Goal: Information Seeking & Learning: Learn about a topic

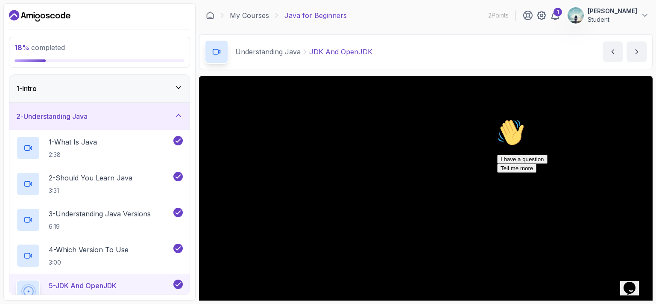
click at [497, 119] on icon "Chat attention grabber" at bounding box center [497, 119] width 0 height 0
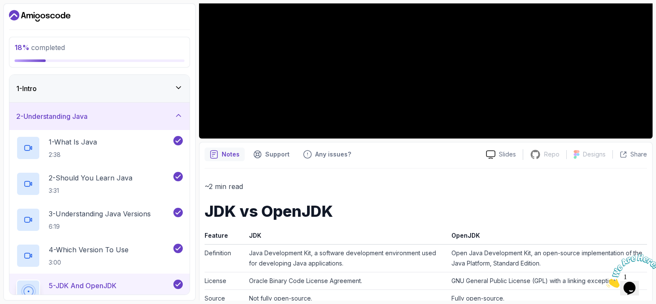
scroll to position [200, 0]
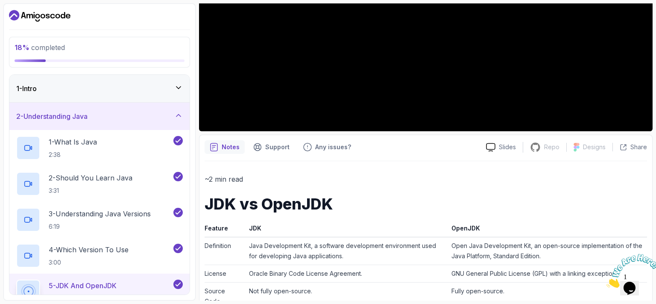
click at [606, 281] on icon "Close" at bounding box center [606, 284] width 0 height 7
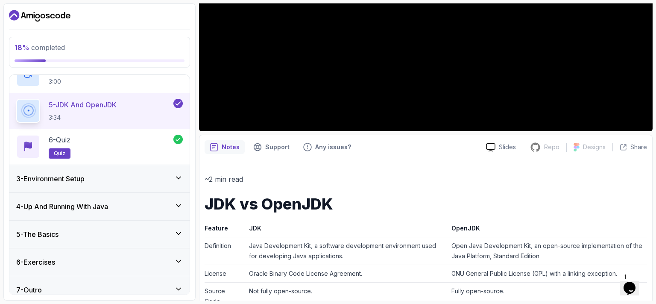
scroll to position [188, 0]
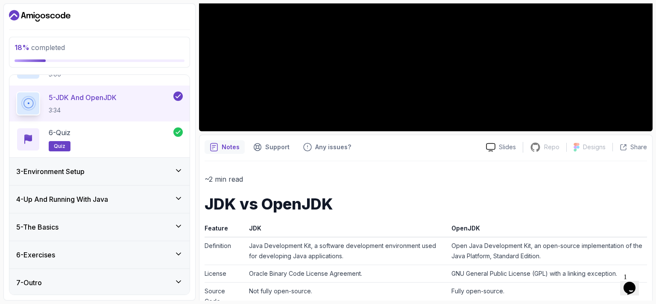
click at [73, 159] on div "3 - Environment Setup" at bounding box center [99, 171] width 180 height 27
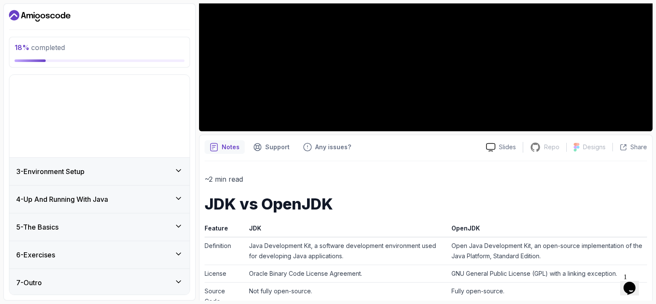
scroll to position [0, 0]
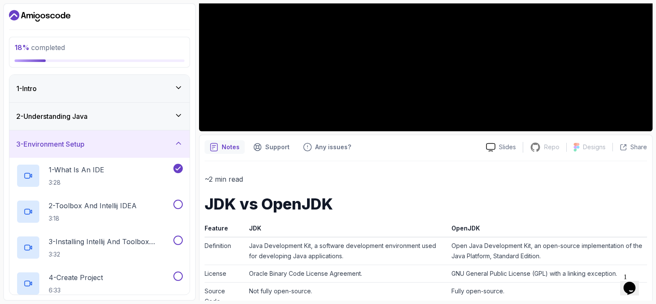
click at [73, 156] on div "3 - Environment Setup" at bounding box center [99, 143] width 180 height 27
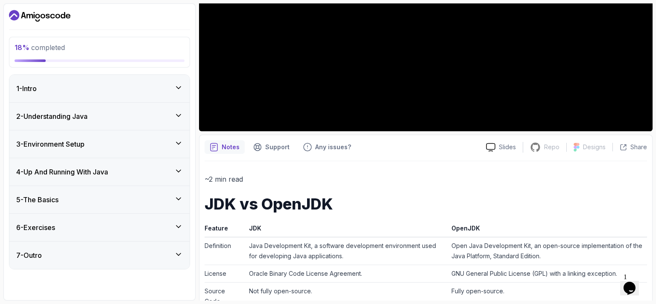
click at [75, 168] on h3 "4 - Up And Running With Java" at bounding box center [62, 172] width 92 height 10
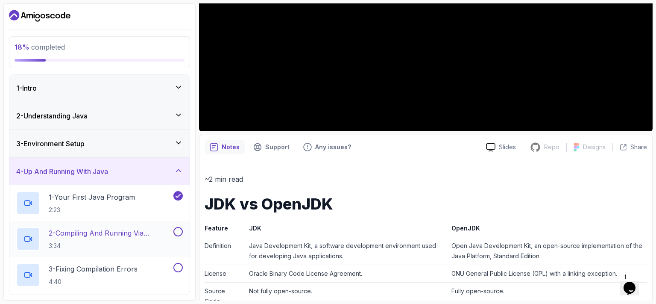
click at [96, 232] on p "2 - Compiling And Running Via Terminal" at bounding box center [110, 233] width 123 height 10
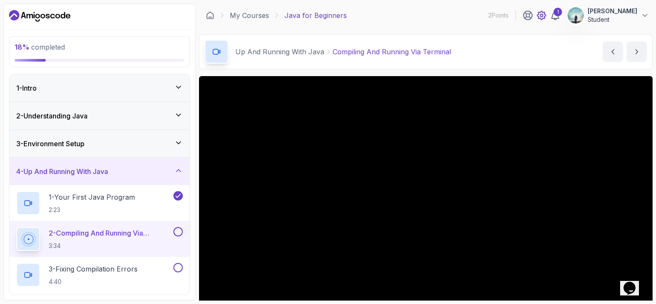
click at [546, 18] on icon at bounding box center [541, 15] width 9 height 9
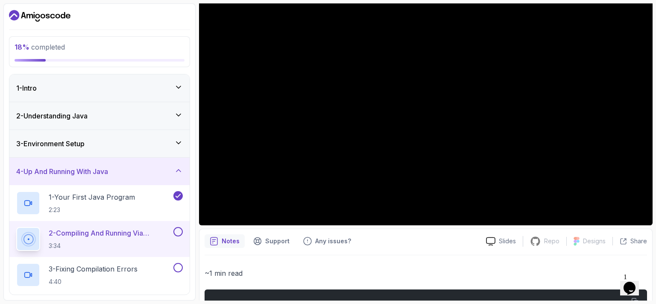
scroll to position [98, 0]
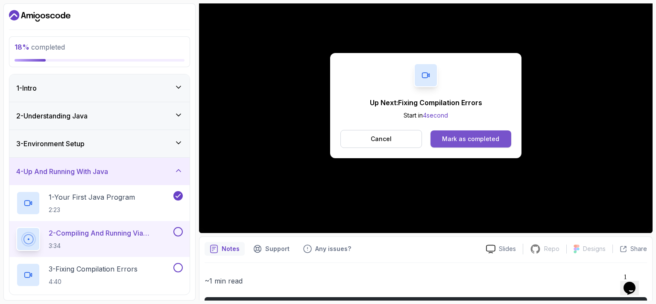
click at [450, 137] on div "Mark as completed" at bounding box center [470, 138] width 57 height 9
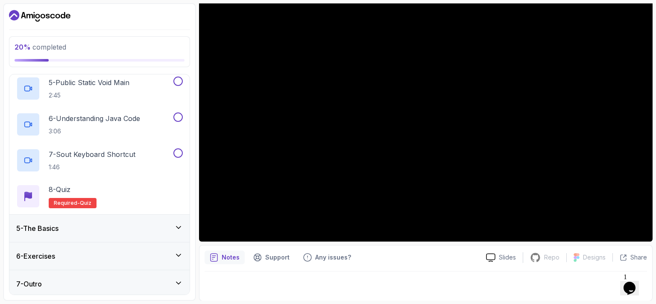
scroll to position [260, 0]
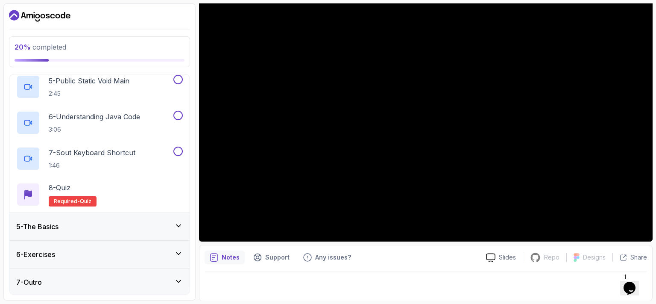
click at [175, 254] on icon at bounding box center [178, 253] width 9 height 9
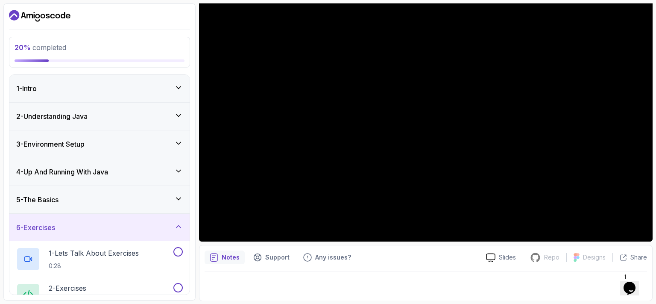
scroll to position [45, 0]
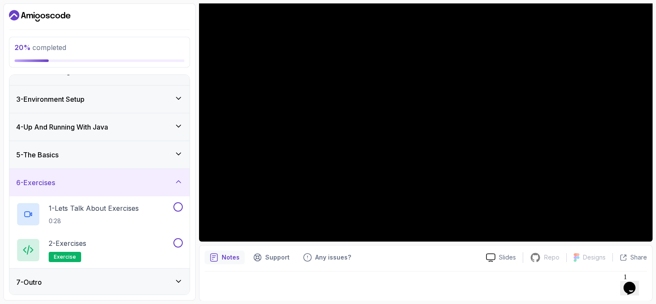
click at [176, 180] on icon at bounding box center [178, 181] width 9 height 9
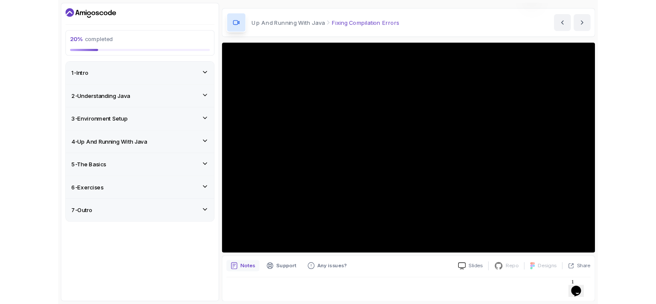
scroll to position [90, 0]
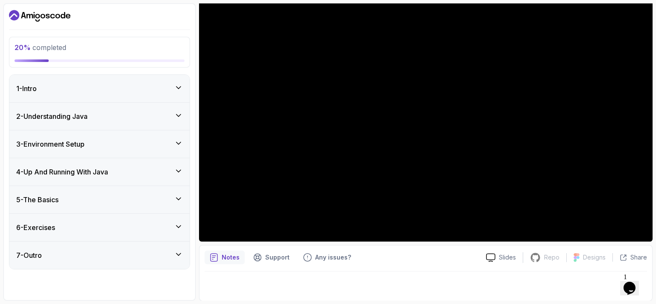
click at [175, 196] on icon at bounding box center [178, 198] width 9 height 9
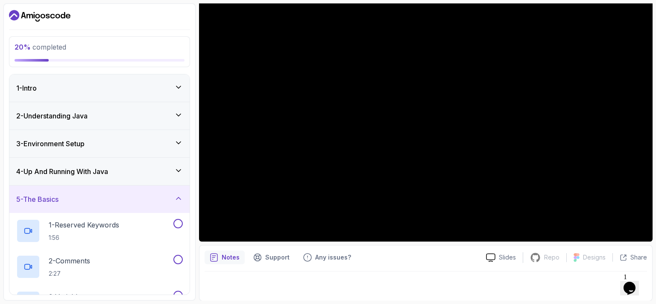
click at [175, 196] on icon at bounding box center [178, 198] width 9 height 9
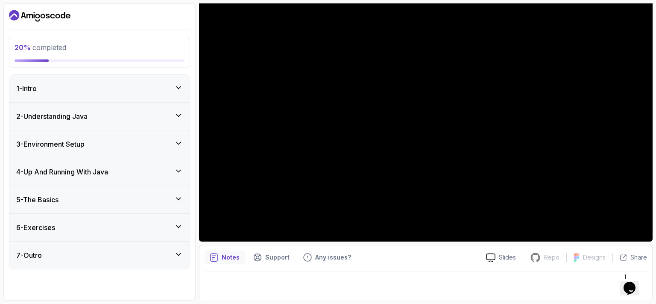
click at [176, 176] on div "4 - Up And Running With Java" at bounding box center [99, 172] width 167 height 10
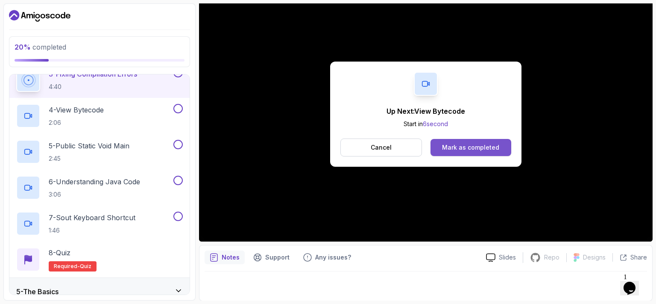
click at [452, 146] on div "Mark as completed" at bounding box center [470, 147] width 57 height 9
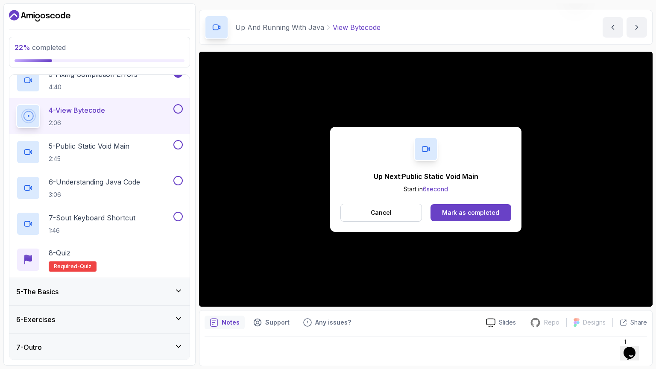
scroll to position [90, 0]
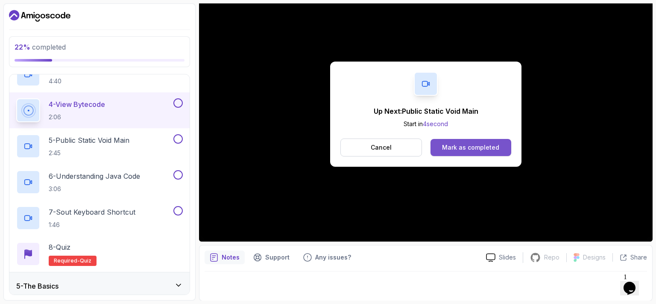
click at [490, 143] on div "Mark as completed" at bounding box center [470, 147] width 57 height 9
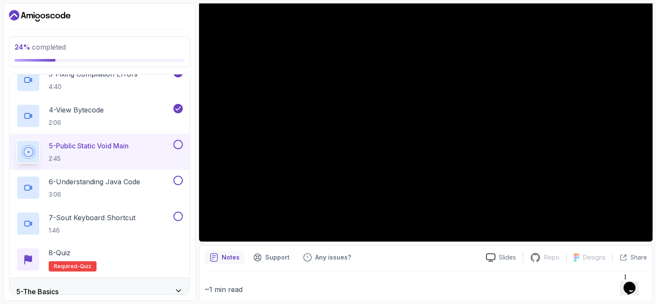
scroll to position [200, 0]
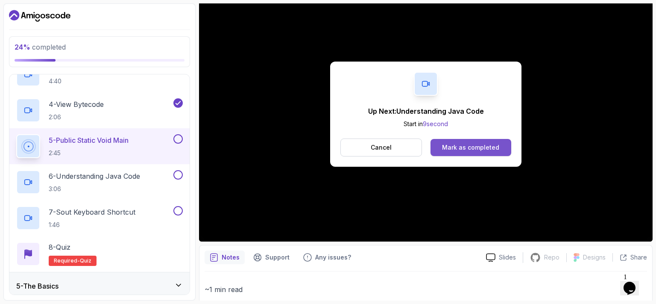
click at [449, 148] on div "Mark as completed" at bounding box center [470, 147] width 57 height 9
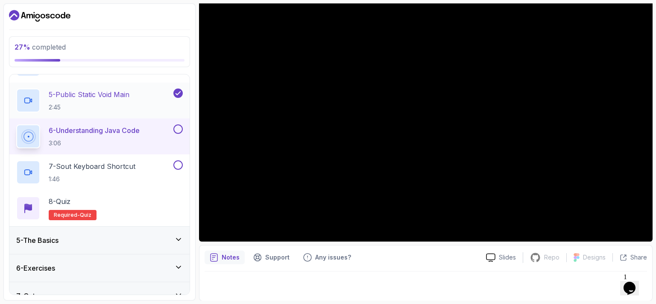
scroll to position [260, 0]
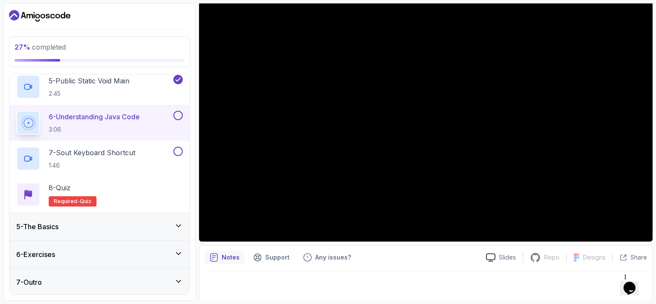
click at [157, 222] on div "5 - The Basics" at bounding box center [99, 226] width 167 height 10
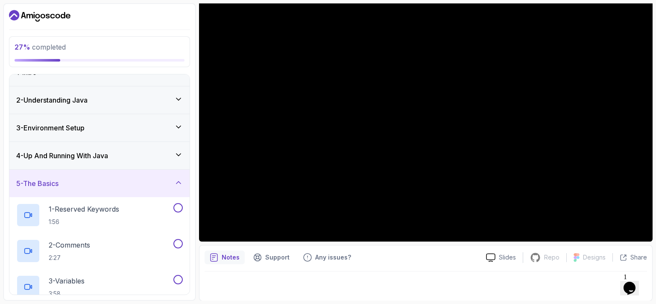
scroll to position [13, 0]
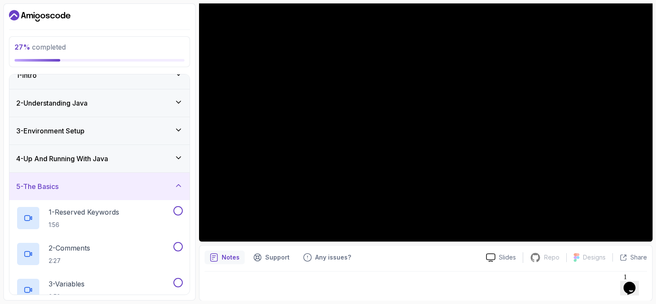
click at [152, 184] on div "5 - The Basics" at bounding box center [99, 186] width 167 height 10
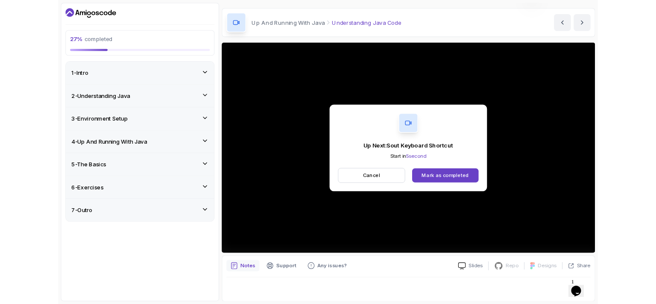
scroll to position [90, 0]
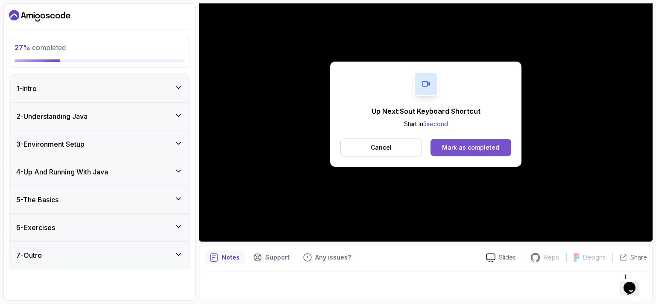
click at [492, 143] on div "Mark as completed" at bounding box center [470, 147] width 57 height 9
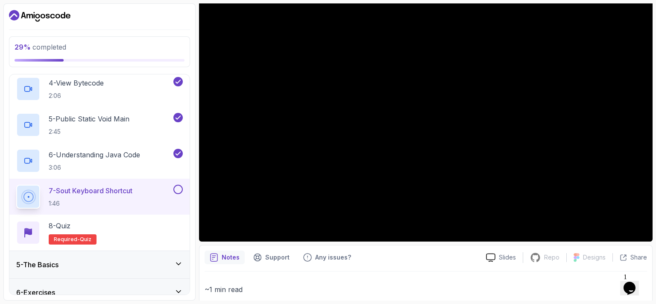
scroll to position [225, 0]
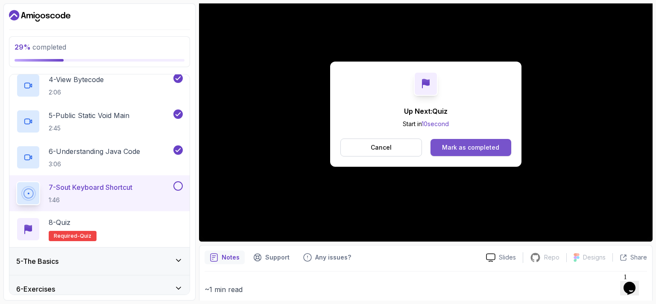
click at [459, 144] on div "Mark as completed" at bounding box center [470, 147] width 57 height 9
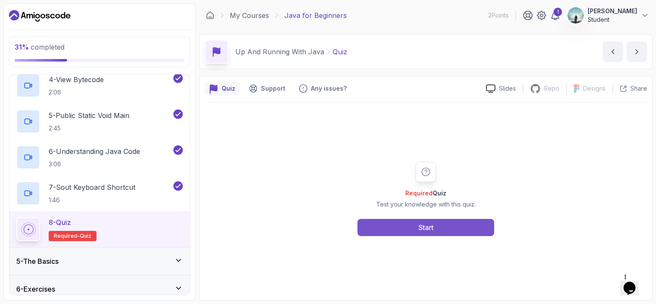
click at [422, 224] on div "Start" at bounding box center [425, 227] width 15 height 10
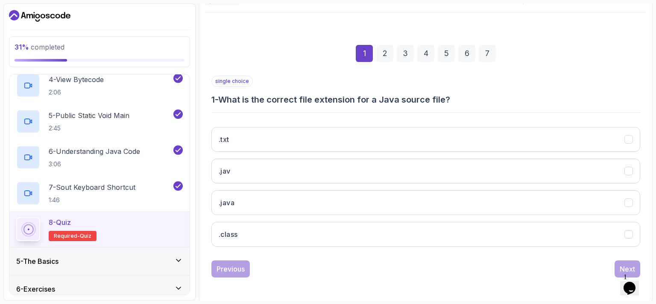
scroll to position [87, 0]
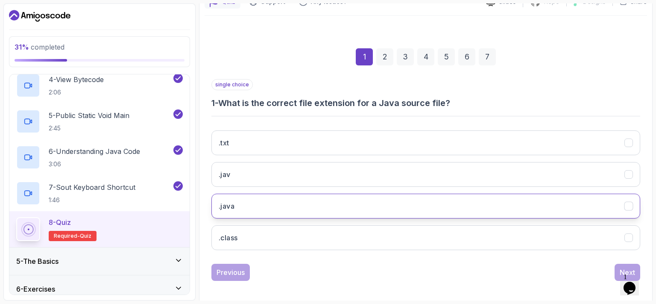
click at [350, 200] on button ".java" at bounding box center [425, 205] width 429 height 25
click at [621, 261] on div "single choice 1 - What is the correct file extension for a Java source file? .t…" at bounding box center [425, 180] width 429 height 202
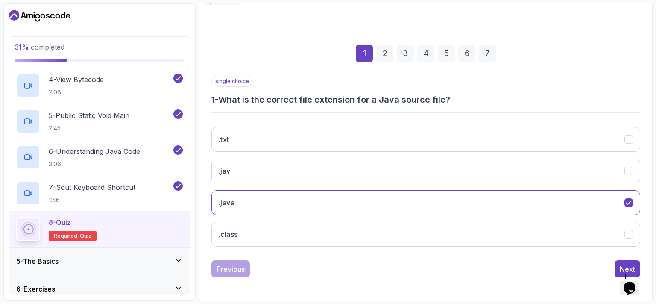
click at [621, 261] on button "Next" at bounding box center [627, 268] width 26 height 17
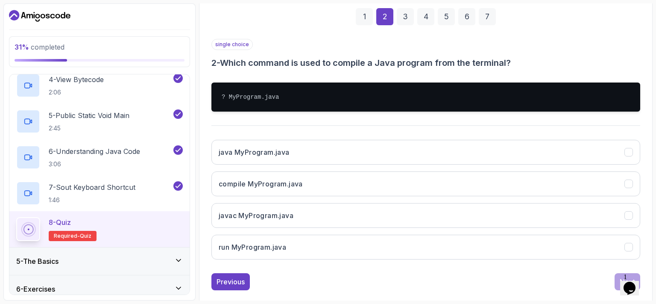
scroll to position [130, 0]
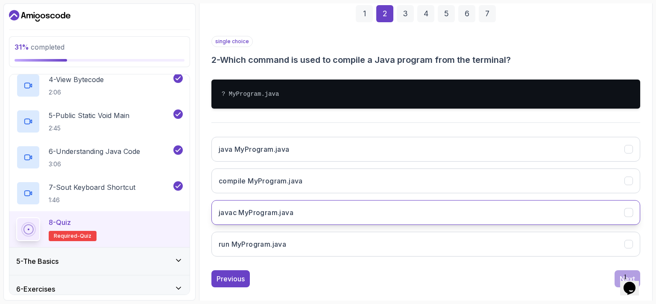
click at [429, 205] on button "javac MyProgram.java" at bounding box center [425, 212] width 429 height 25
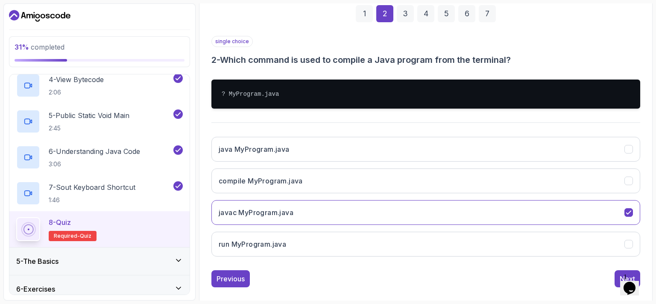
scroll to position [140, 0]
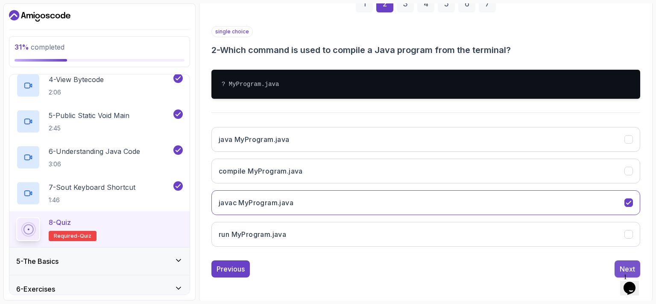
click at [628, 263] on div "Next" at bounding box center [627, 268] width 15 height 10
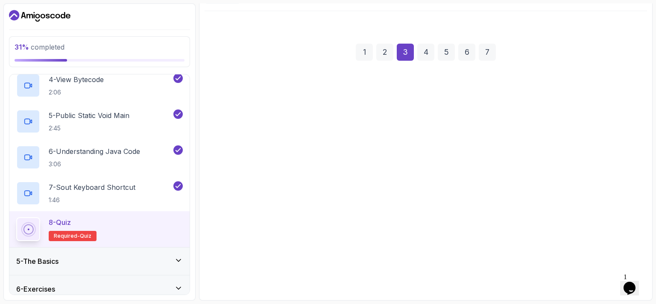
scroll to position [90, 0]
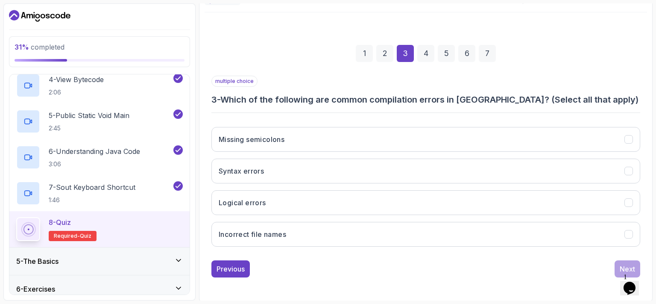
click at [390, 100] on h3 "3 - Which of the following are common compilation errors in Java? (Select all t…" at bounding box center [425, 100] width 429 height 12
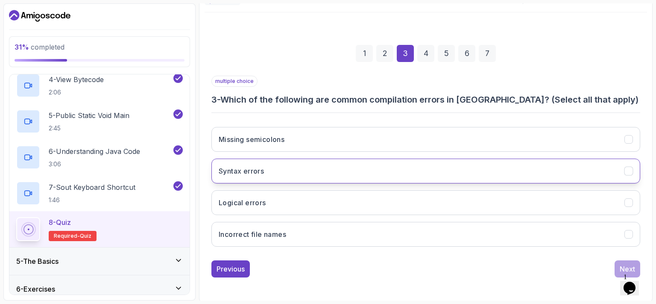
click at [263, 174] on h3 "Syntax errors" at bounding box center [241, 171] width 45 height 10
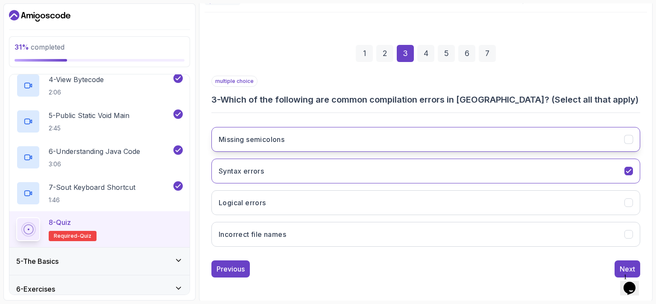
click at [550, 143] on button "Missing semicolons" at bounding box center [425, 139] width 429 height 25
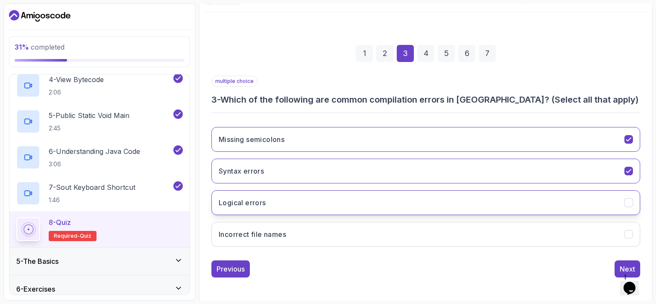
click at [535, 201] on button "Logical errors" at bounding box center [425, 202] width 429 height 25
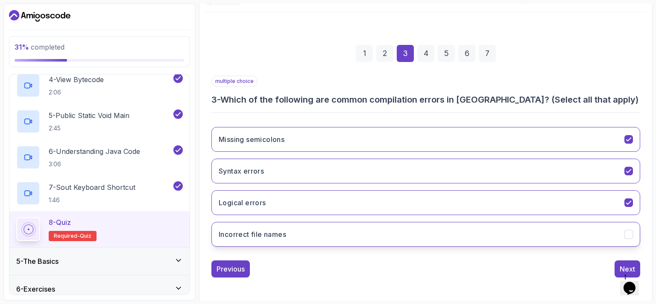
click at [535, 232] on button "Incorrect file names" at bounding box center [425, 234] width 429 height 25
click at [619, 266] on button "Next" at bounding box center [627, 268] width 26 height 17
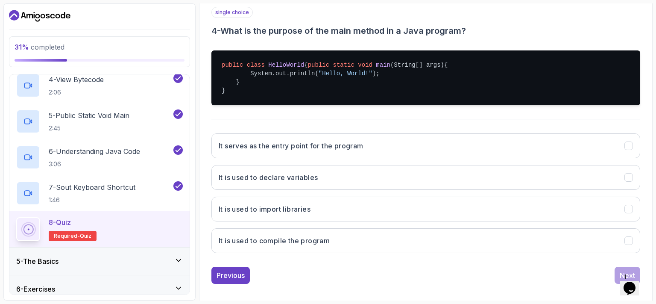
scroll to position [174, 0]
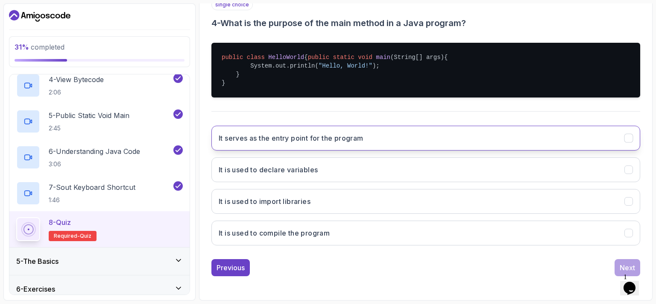
click at [340, 140] on h3 "It serves as the entry point for the program" at bounding box center [291, 138] width 145 height 10
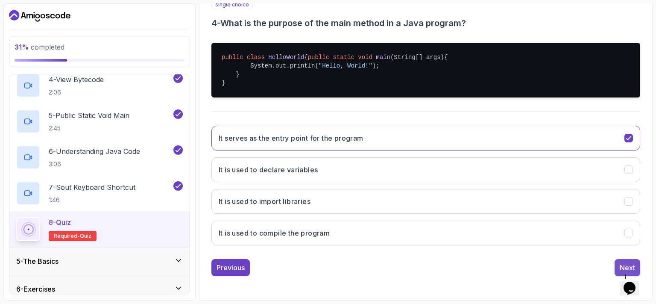
click at [618, 261] on button "Next" at bounding box center [627, 267] width 26 height 17
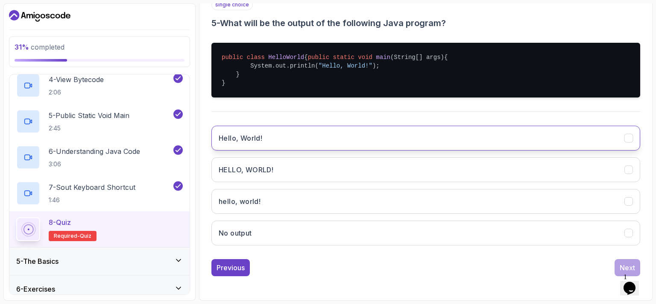
click at [300, 143] on button "Hello, World!" at bounding box center [425, 138] width 429 height 25
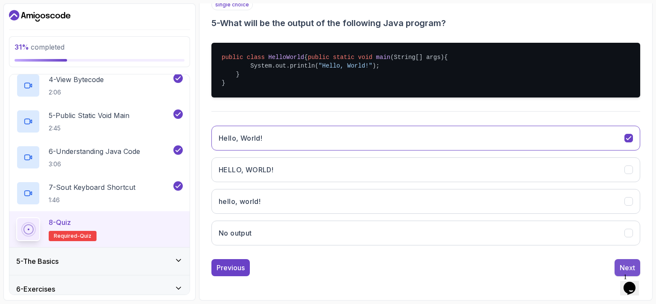
click at [626, 263] on div "Next" at bounding box center [627, 267] width 15 height 10
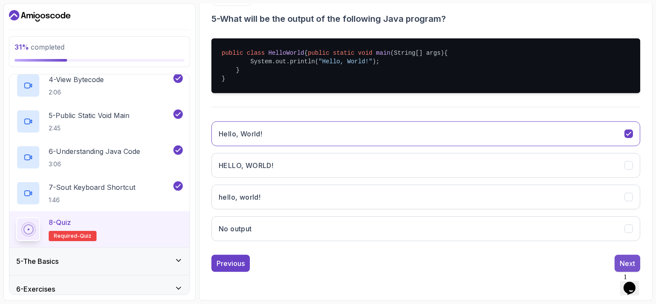
scroll to position [90, 0]
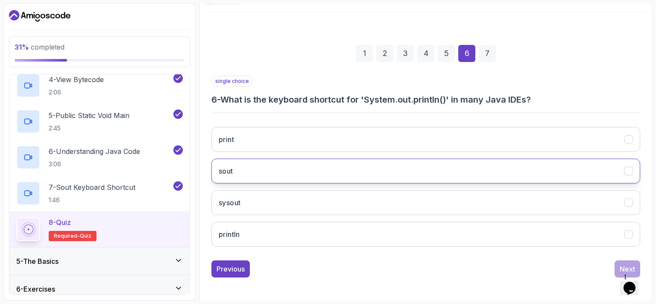
click at [368, 168] on button "sout" at bounding box center [425, 170] width 429 height 25
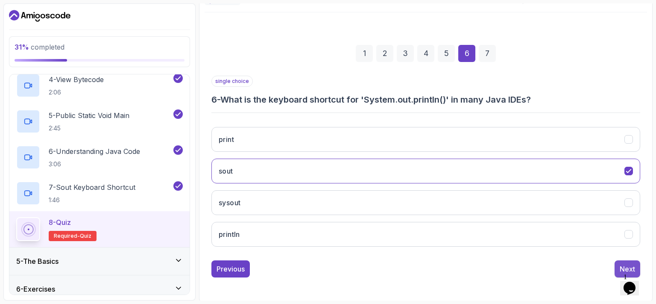
click at [617, 265] on button "Next" at bounding box center [627, 268] width 26 height 17
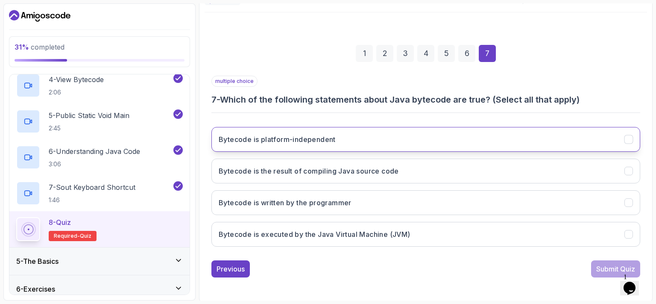
click at [455, 142] on button "Bytecode is platform-independent" at bounding box center [425, 139] width 429 height 25
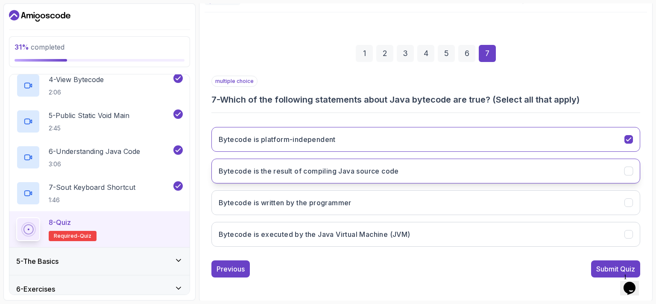
click at [449, 170] on button "Bytecode is the result of compiling Java source code" at bounding box center [425, 170] width 429 height 25
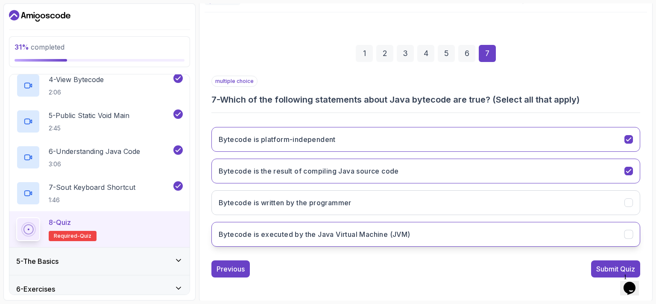
click at [444, 224] on button "Bytecode is executed by the Java Virtual Machine (JVM)" at bounding box center [425, 234] width 429 height 25
click at [608, 270] on div "Submit Quiz" at bounding box center [615, 268] width 39 height 10
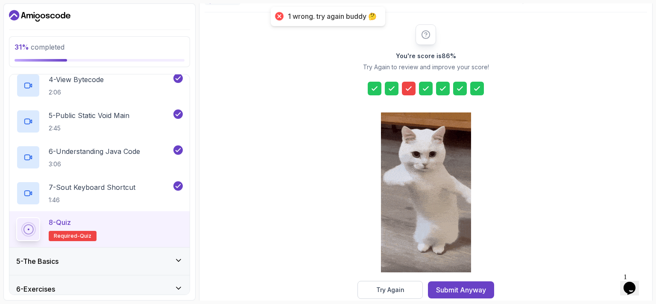
scroll to position [105, 0]
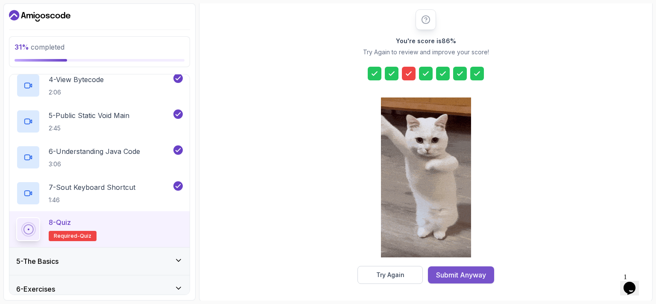
click at [487, 275] on button "Submit Anyway" at bounding box center [461, 274] width 66 height 17
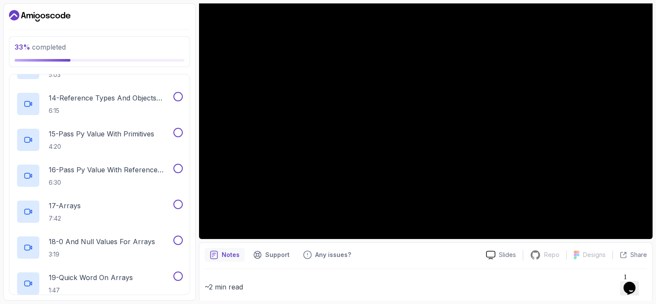
scroll to position [690, 0]
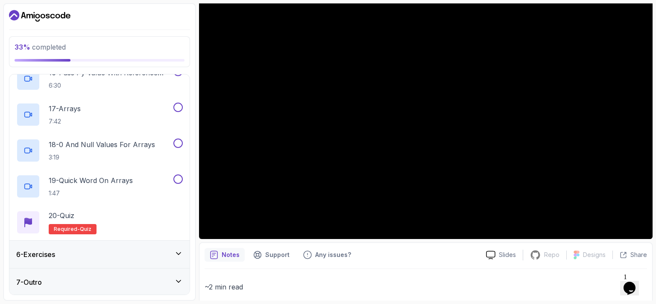
click at [175, 252] on icon at bounding box center [178, 253] width 9 height 9
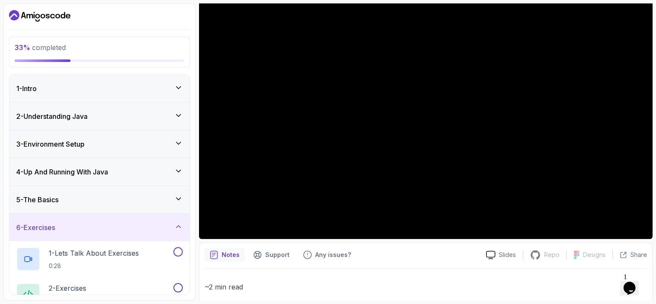
scroll to position [45, 0]
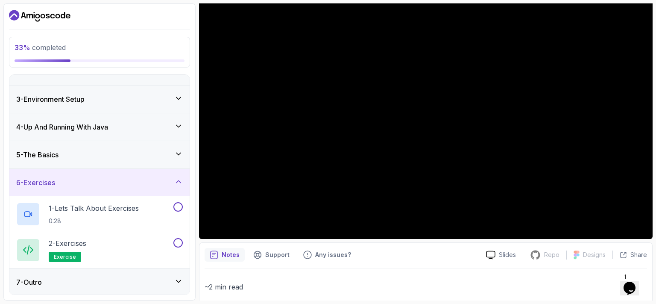
click at [181, 280] on icon at bounding box center [178, 281] width 4 height 2
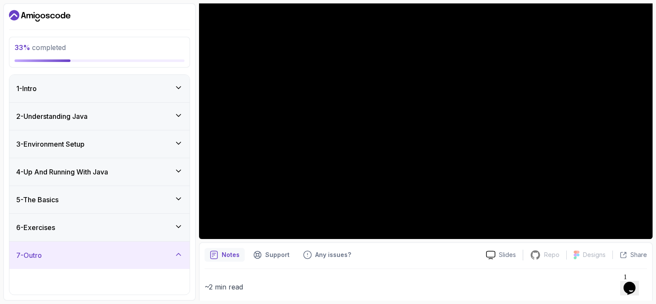
scroll to position [80, 0]
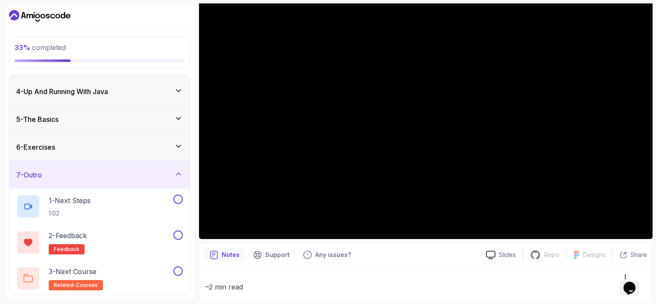
click at [181, 174] on icon at bounding box center [178, 174] width 9 height 9
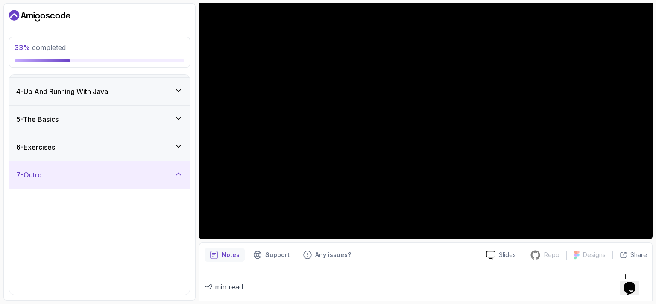
scroll to position [0, 0]
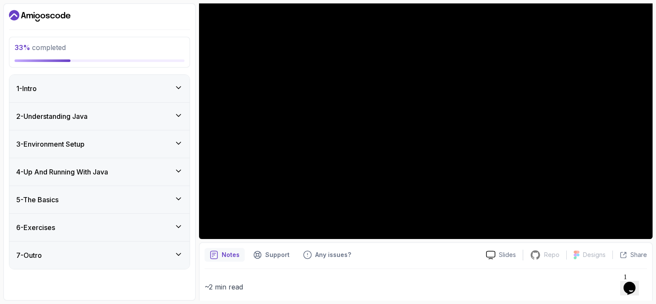
click at [176, 202] on icon at bounding box center [178, 198] width 9 height 9
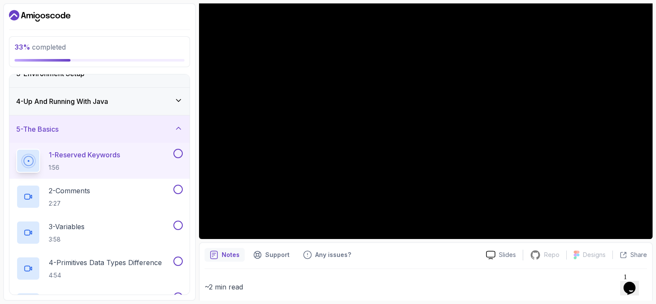
scroll to position [69, 0]
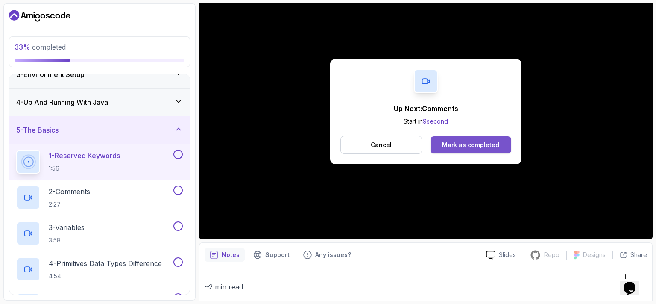
click at [485, 144] on div "Mark as completed" at bounding box center [470, 144] width 57 height 9
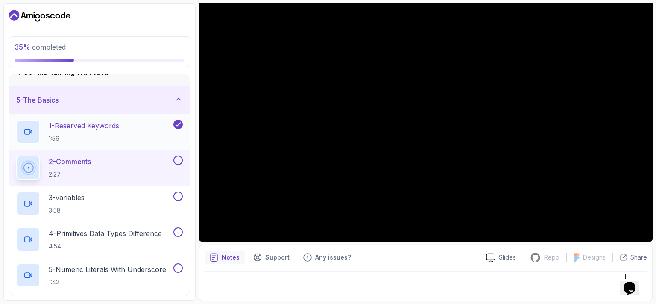
scroll to position [100, 0]
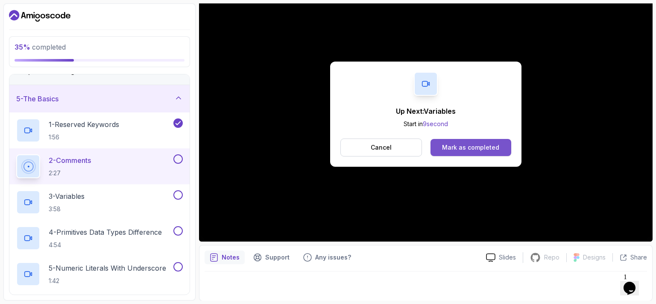
click at [447, 141] on button "Mark as completed" at bounding box center [470, 147] width 81 height 17
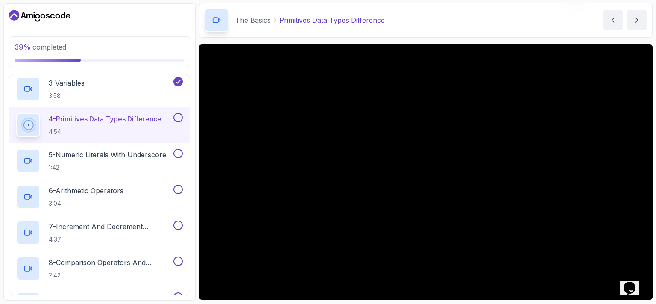
scroll to position [41, 0]
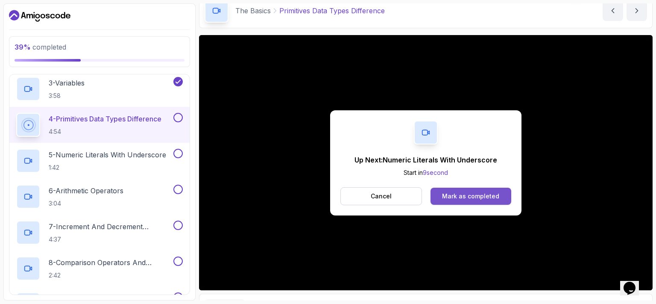
click at [473, 189] on button "Mark as completed" at bounding box center [470, 195] width 81 height 17
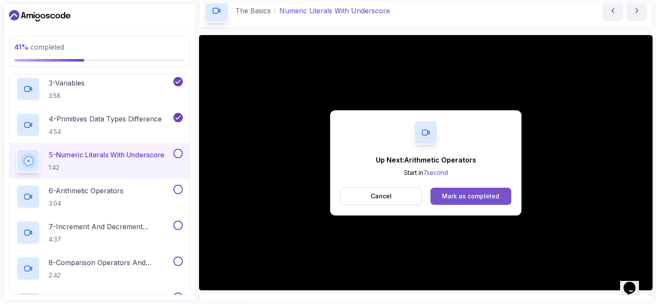
click at [479, 192] on div "Mark as completed" at bounding box center [470, 196] width 57 height 9
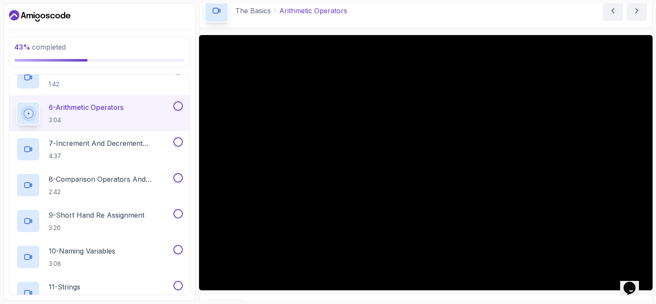
scroll to position [90, 0]
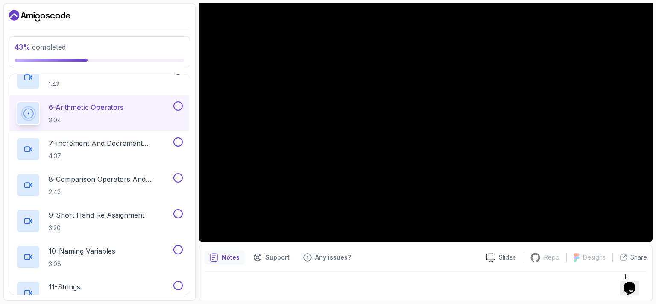
click at [453, 260] on div "Notes Support Any issues?" at bounding box center [342, 257] width 275 height 14
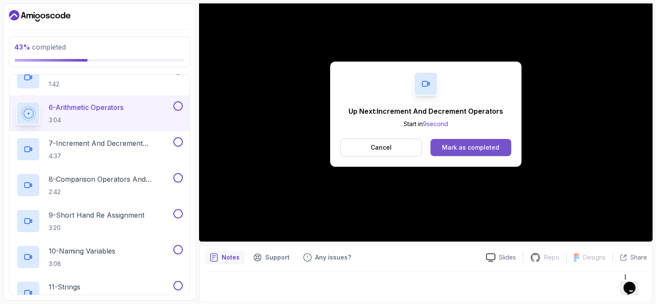
click at [447, 146] on div "Mark as completed" at bounding box center [470, 147] width 57 height 9
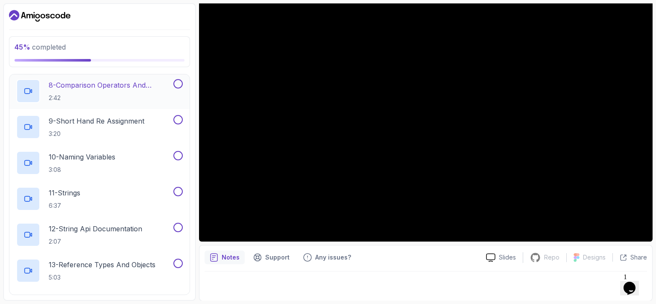
scroll to position [387, 0]
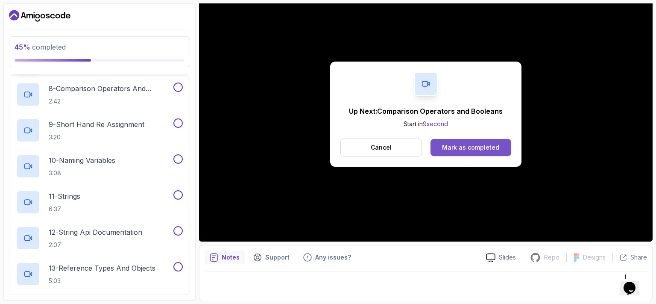
click at [466, 145] on div "Mark as completed" at bounding box center [470, 147] width 57 height 9
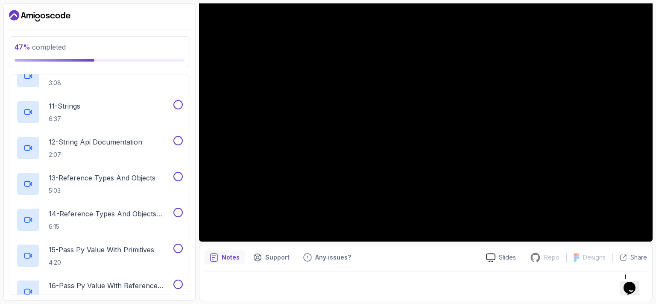
scroll to position [481, 0]
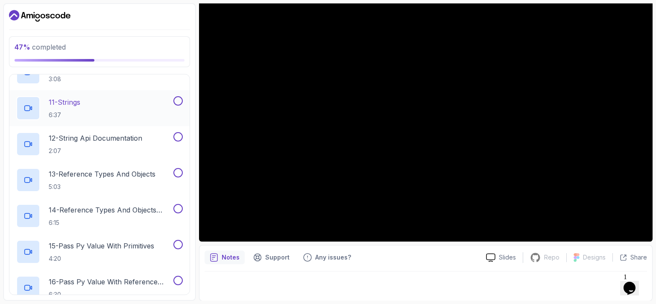
click at [117, 122] on div "11 - Strings 6:37" at bounding box center [99, 108] width 180 height 36
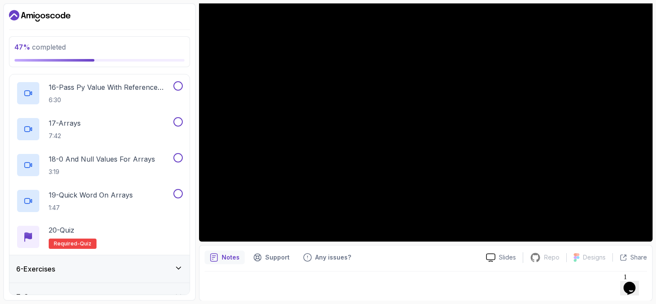
scroll to position [690, 0]
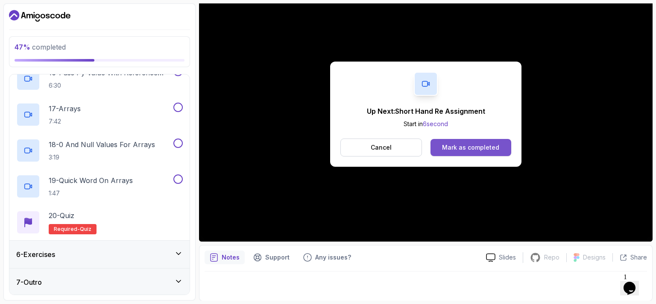
click at [450, 148] on div "Mark as completed" at bounding box center [470, 147] width 57 height 9
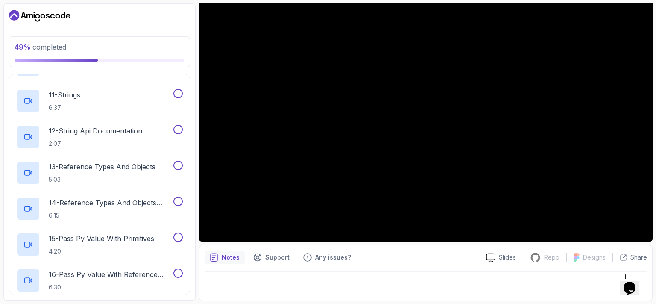
scroll to position [486, 0]
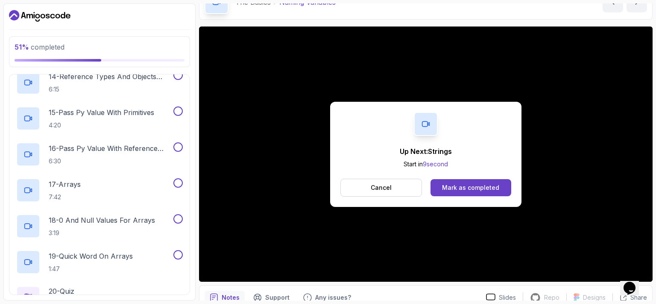
scroll to position [613, 0]
click at [466, 183] on div "Mark as completed" at bounding box center [470, 187] width 57 height 9
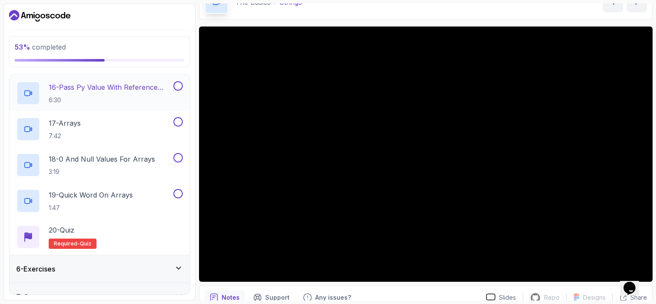
scroll to position [690, 0]
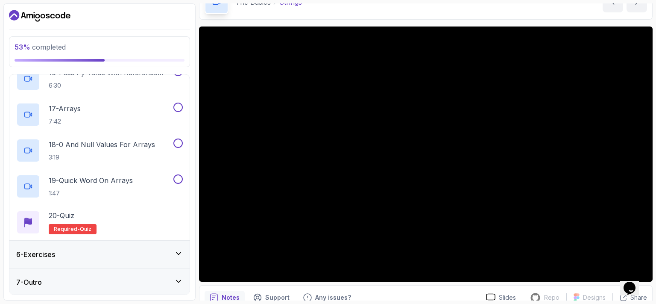
click at [152, 260] on div "6 - Exercises" at bounding box center [99, 253] width 180 height 27
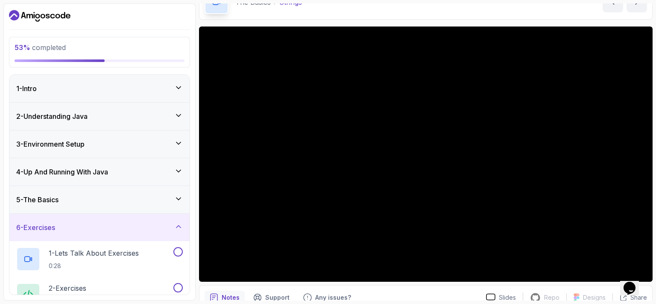
scroll to position [45, 0]
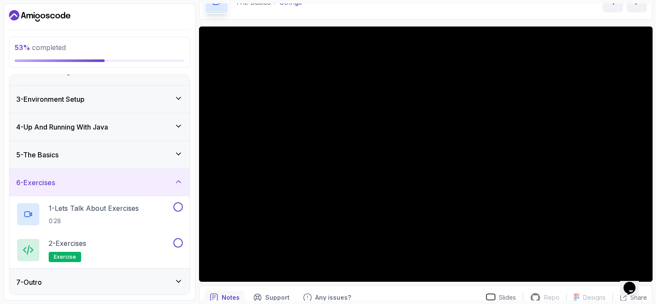
click at [158, 187] on div "6 - Exercises" at bounding box center [99, 182] width 180 height 27
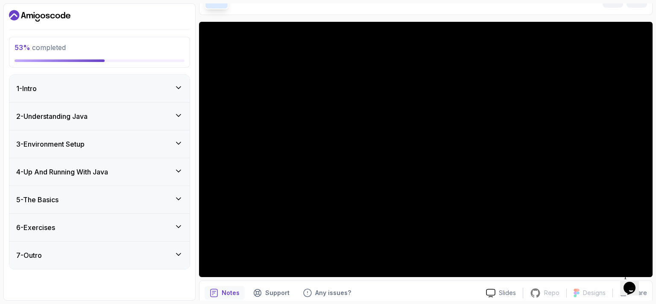
scroll to position [56, 0]
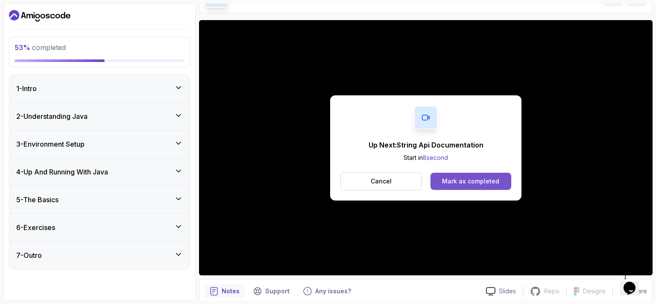
click at [444, 178] on div "Mark as completed" at bounding box center [470, 181] width 57 height 9
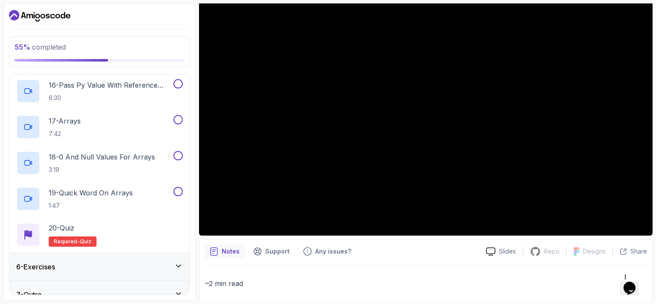
scroll to position [690, 0]
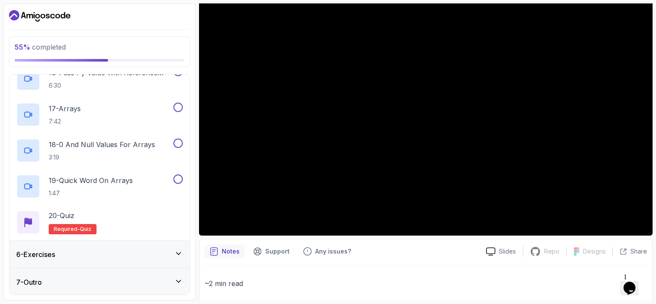
click at [170, 252] on div "6 - Exercises" at bounding box center [99, 254] width 167 height 10
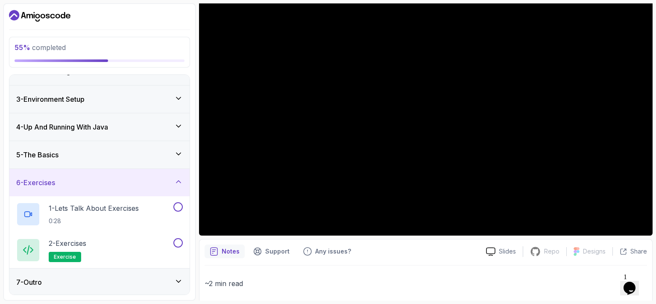
scroll to position [41, 0]
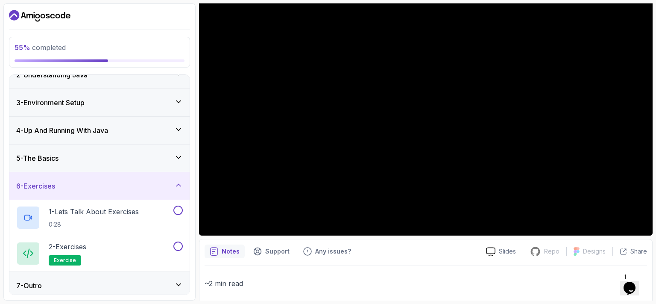
click at [155, 280] on div "7 - Outro" at bounding box center [99, 285] width 167 height 10
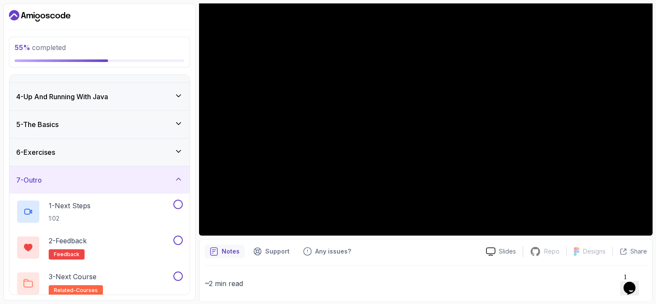
scroll to position [72, 0]
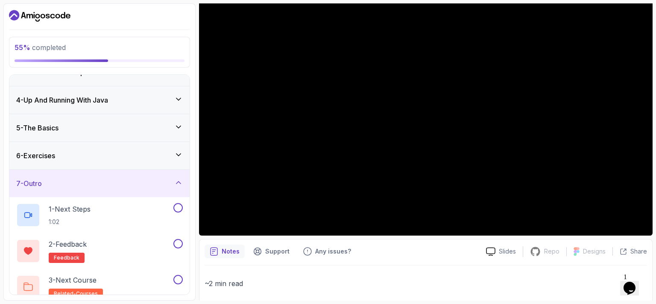
click at [148, 176] on div "7 - Outro" at bounding box center [99, 183] width 180 height 27
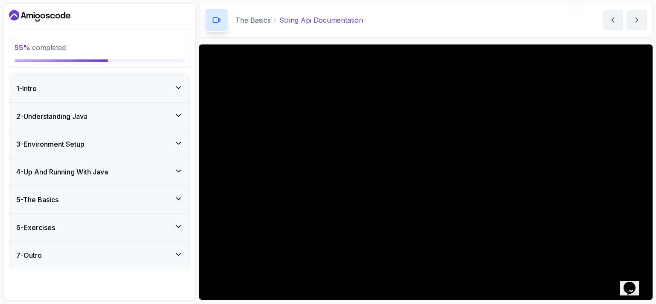
scroll to position [32, 0]
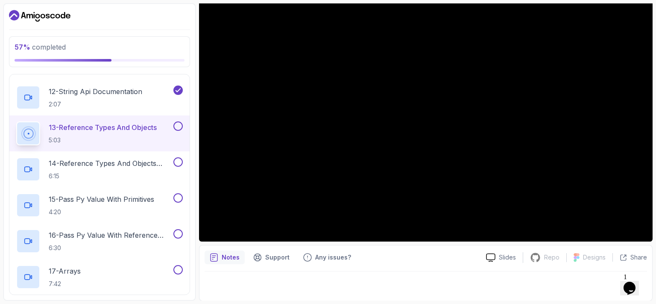
scroll to position [529, 0]
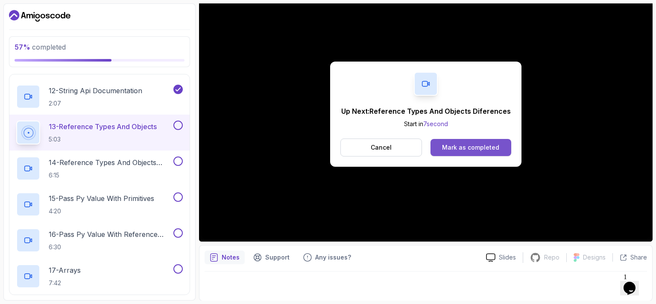
click at [454, 151] on div "Mark as completed" at bounding box center [470, 147] width 57 height 9
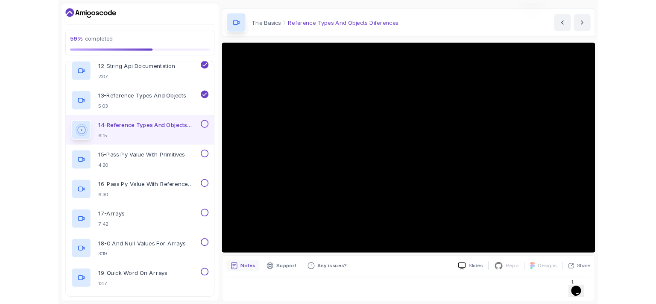
scroll to position [90, 0]
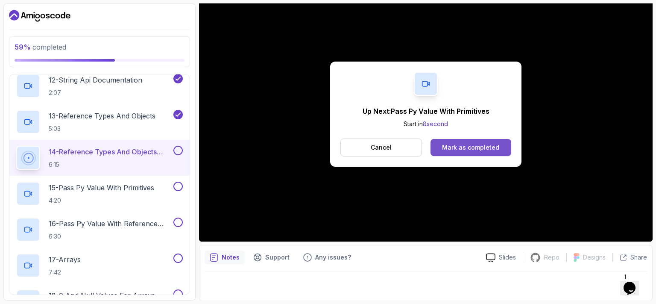
click at [488, 149] on div "Mark as completed" at bounding box center [470, 147] width 57 height 9
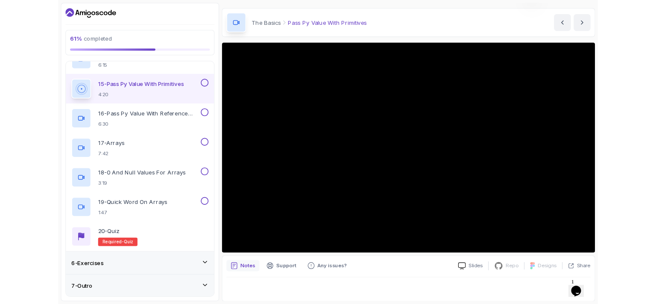
scroll to position [90, 0]
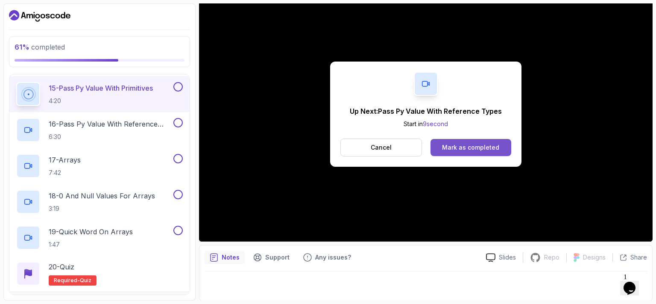
click at [492, 145] on div "Mark as completed" at bounding box center [470, 147] width 57 height 9
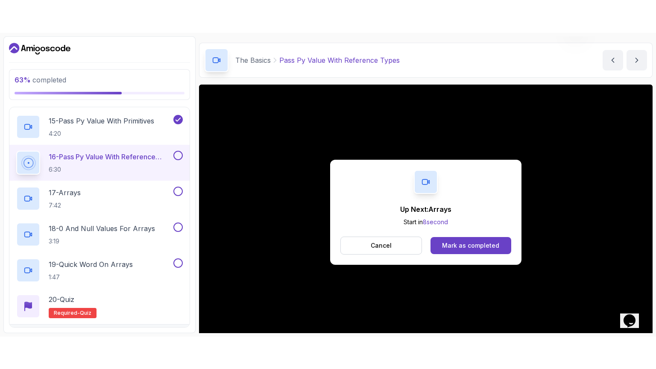
scroll to position [90, 0]
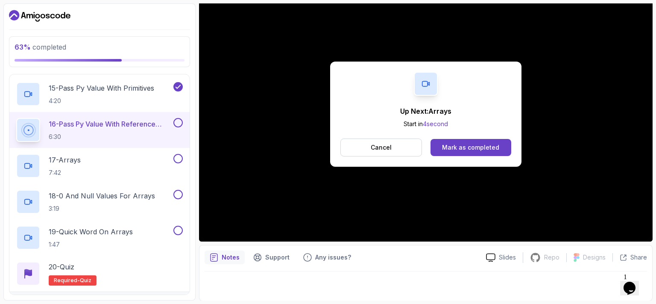
click at [358, 186] on div "Up Next: Arrays Start in 4 second Cancel Mark as completed" at bounding box center [425, 113] width 453 height 255
click at [404, 153] on button "Cancel" at bounding box center [381, 147] width 82 height 18
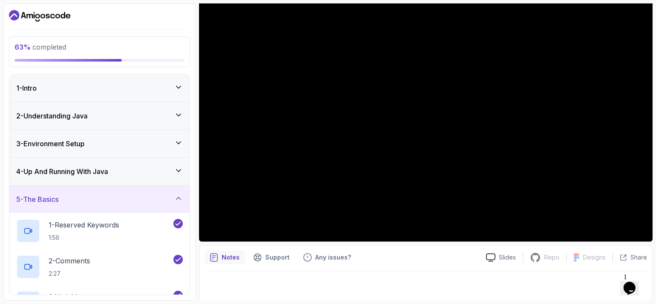
scroll to position [0, 0]
click at [137, 169] on div "4 - Up And Running With Java" at bounding box center [99, 171] width 167 height 10
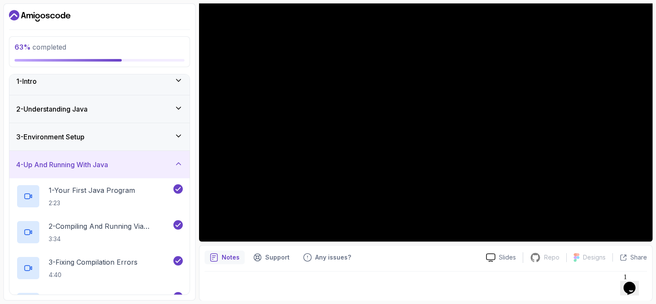
scroll to position [3, 0]
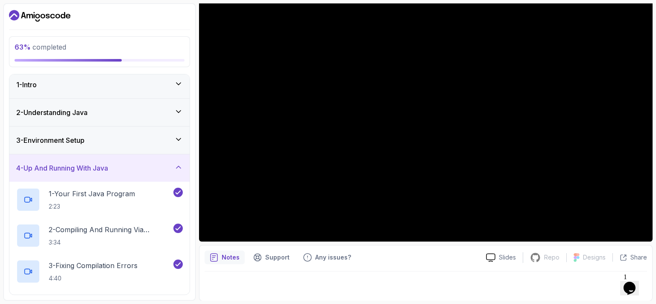
click at [137, 167] on div "4 - Up And Running With Java" at bounding box center [99, 168] width 167 height 10
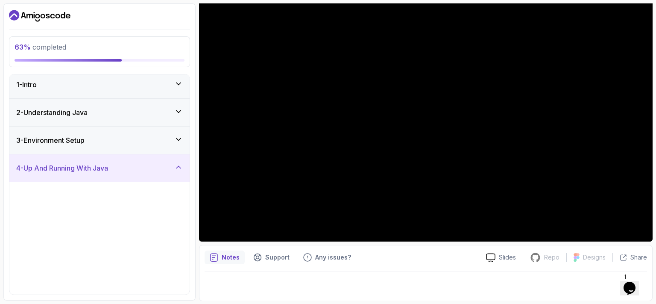
scroll to position [0, 0]
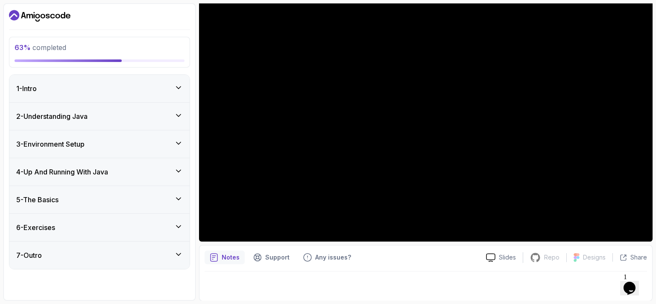
click at [144, 130] on div "3 - Environment Setup" at bounding box center [99, 143] width 180 height 27
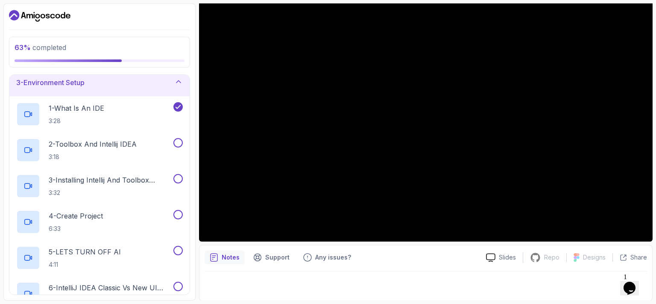
scroll to position [224, 0]
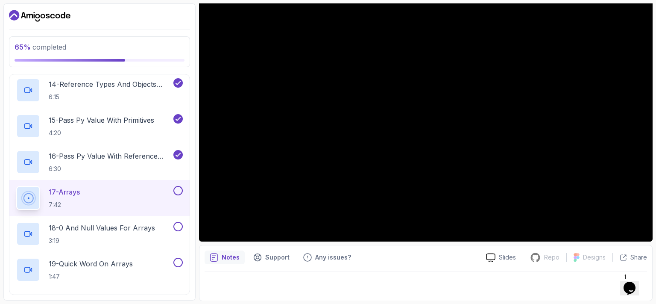
scroll to position [690, 0]
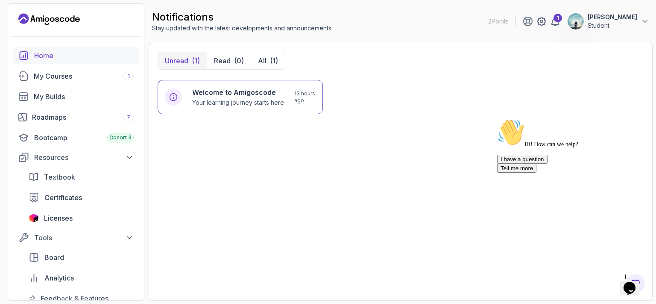
click at [42, 63] on link "Home" at bounding box center [76, 55] width 126 height 17
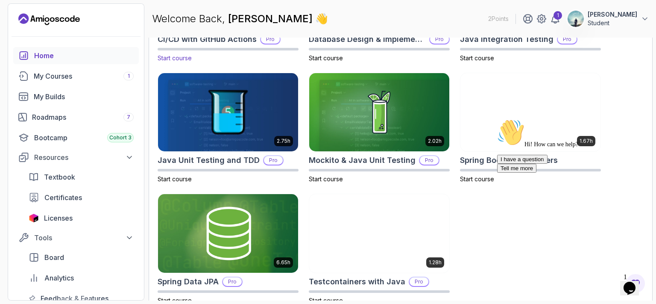
scroll to position [372, 0]
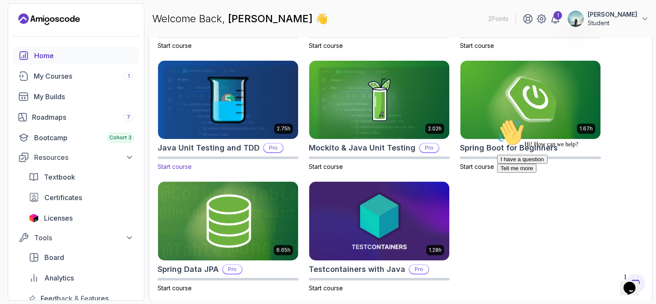
click at [249, 87] on img at bounding box center [228, 99] width 147 height 82
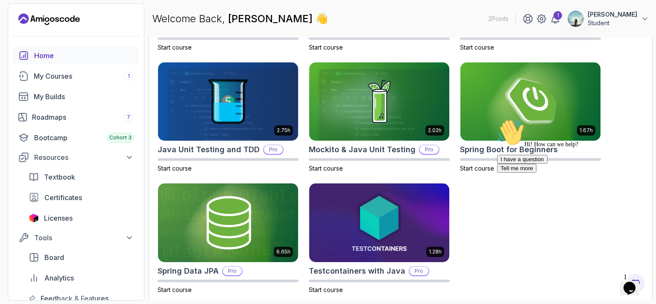
click at [525, 120] on div "Hi! How can we help? I have a question Tell me more" at bounding box center [574, 146] width 154 height 54
click at [520, 156] on div "Hi! How can we help? I have a question Tell me more" at bounding box center [574, 146] width 154 height 54
click at [510, 149] on div "Hi! How can we help? I have a question Tell me more" at bounding box center [574, 146] width 154 height 54
click at [500, 146] on div "Hi! How can we help? I have a question Tell me more" at bounding box center [574, 146] width 154 height 54
click at [492, 141] on div "1.67h Spring Boot for Beginners Start course" at bounding box center [530, 117] width 141 height 111
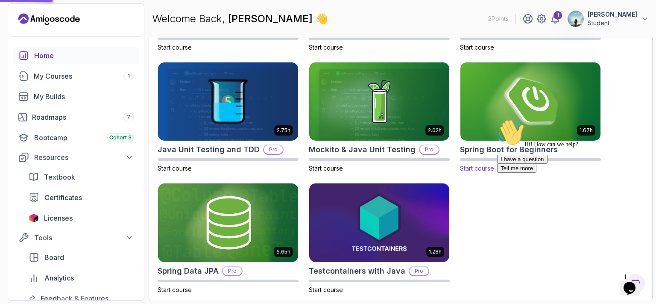
scroll to position [0, 0]
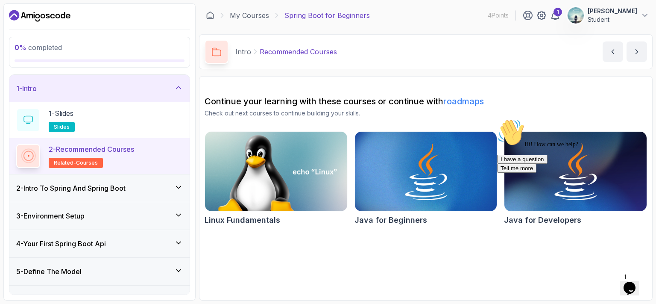
click at [497, 119] on icon "Chat attention grabber" at bounding box center [497, 119] width 0 height 0
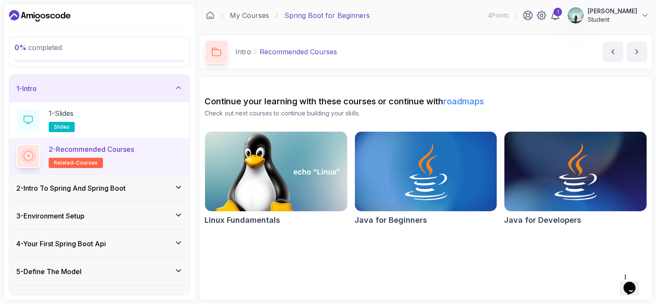
click at [271, 163] on img at bounding box center [276, 171] width 149 height 84
click at [535, 196] on img at bounding box center [575, 171] width 149 height 84
click at [532, 173] on img at bounding box center [575, 171] width 149 height 84
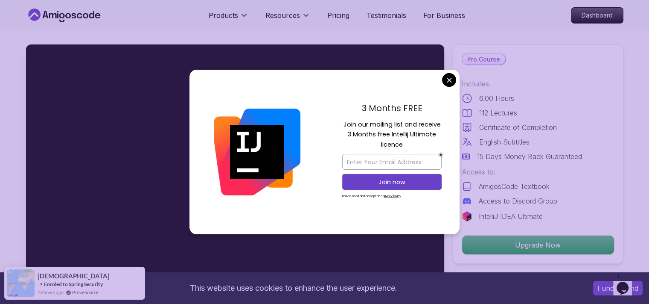
scroll to position [9, 0]
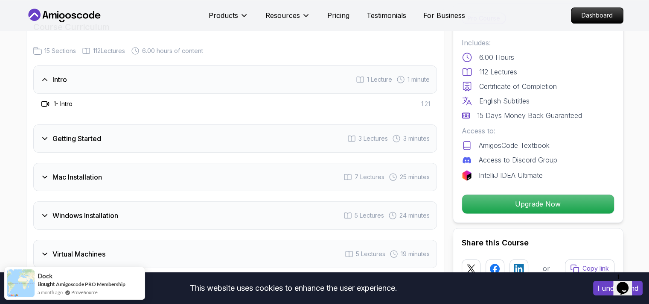
scroll to position [1201, 0]
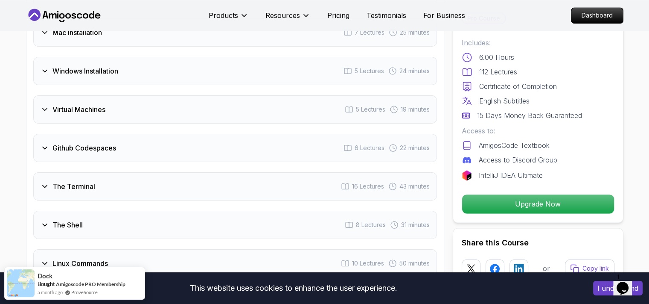
click at [140, 145] on div "Github Codespaces 6 Lectures 22 minutes" at bounding box center [235, 148] width 404 height 28
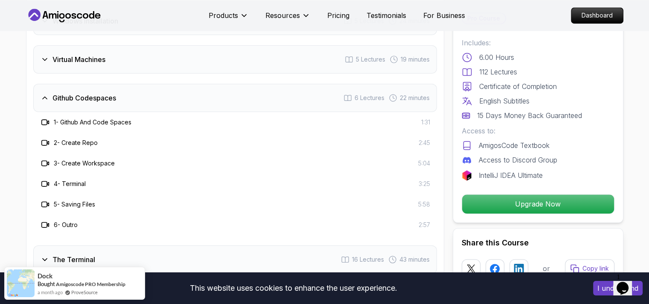
scroll to position [1287, 0]
click at [94, 97] on h3 "Github Codespaces" at bounding box center [85, 97] width 64 height 10
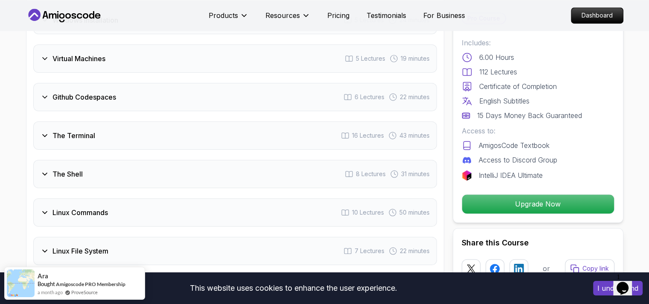
click at [89, 125] on div "The Terminal 16 Lectures 43 minutes" at bounding box center [235, 135] width 404 height 28
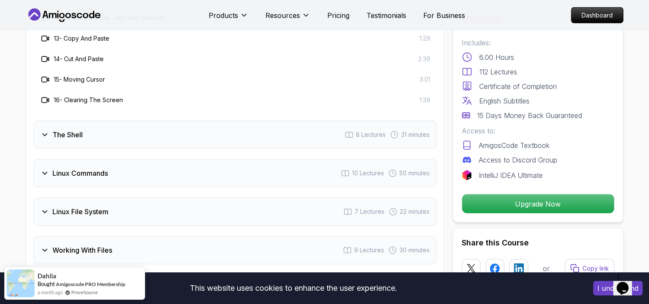
scroll to position [1657, 0]
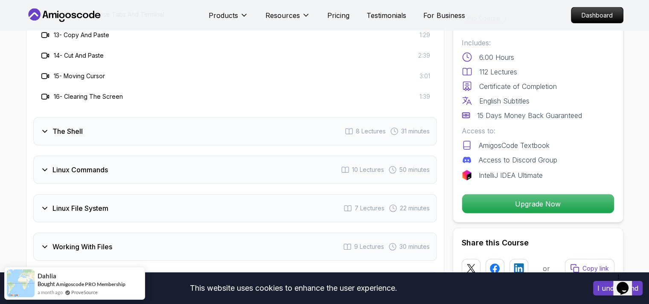
click at [89, 125] on div "The Shell 8 Lectures 31 minutes" at bounding box center [235, 131] width 404 height 28
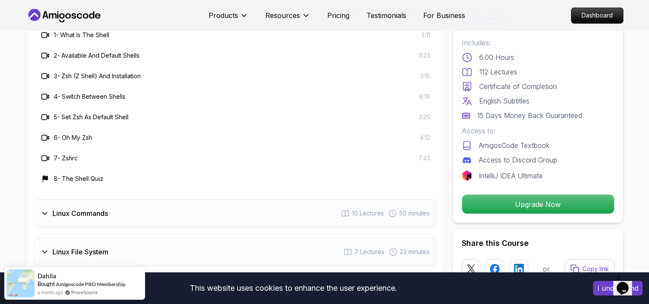
scroll to position [1467, 0]
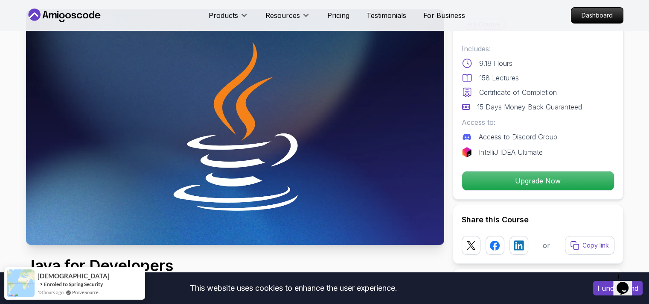
scroll to position [44, 0]
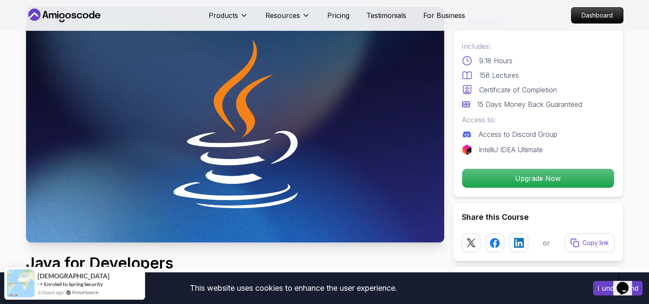
click at [596, 289] on button "I understand" at bounding box center [618, 288] width 50 height 15
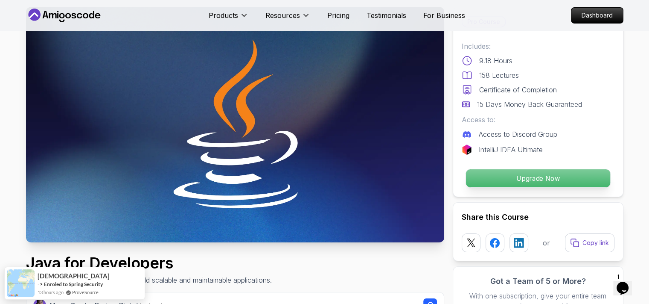
click at [545, 180] on p "Upgrade Now" at bounding box center [538, 178] width 144 height 18
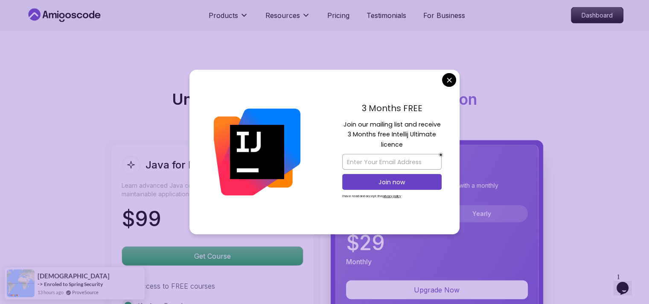
scroll to position [1983, 0]
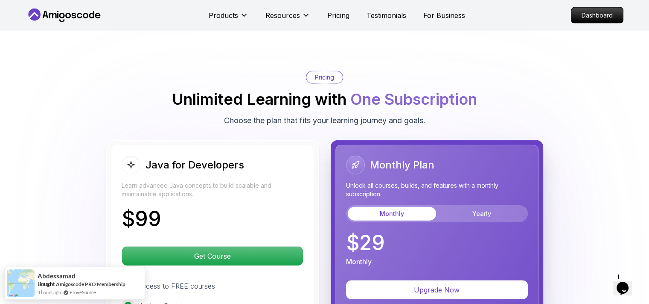
click at [446, 76] on body "Products Resources Pricing Testimonials For Business Dashboard Products Resourc…" at bounding box center [324, 185] width 649 height 4336
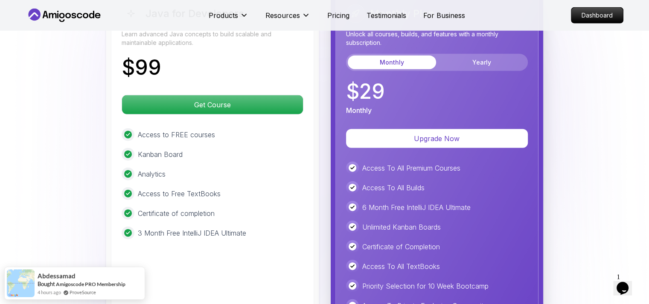
scroll to position [2140, 0]
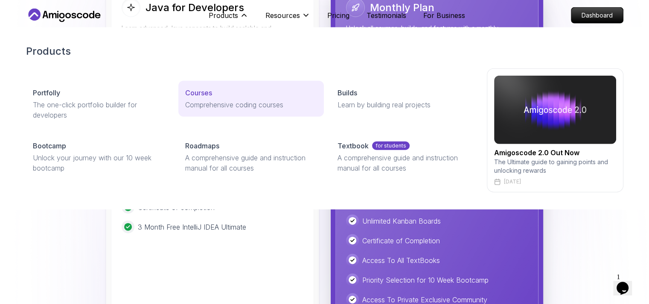
click at [194, 92] on p "Courses" at bounding box center [198, 93] width 27 height 10
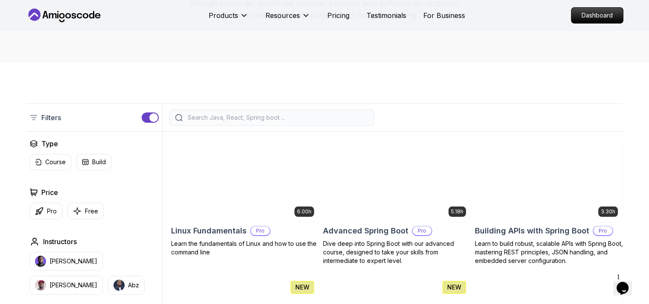
scroll to position [137, 0]
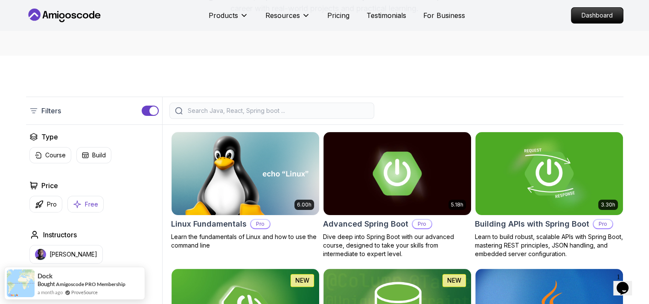
click at [83, 199] on button "Free" at bounding box center [85, 204] width 36 height 17
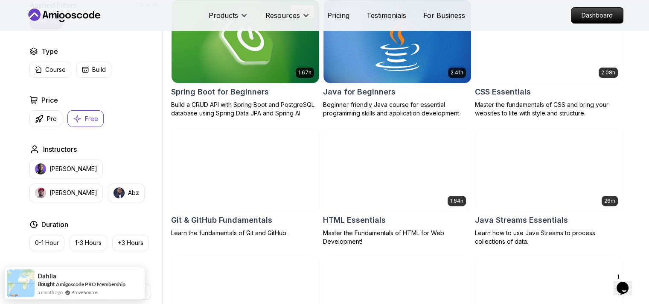
scroll to position [266, 0]
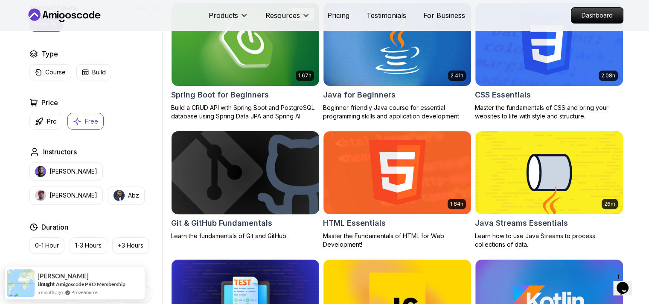
click at [256, 180] on img at bounding box center [245, 172] width 155 height 87
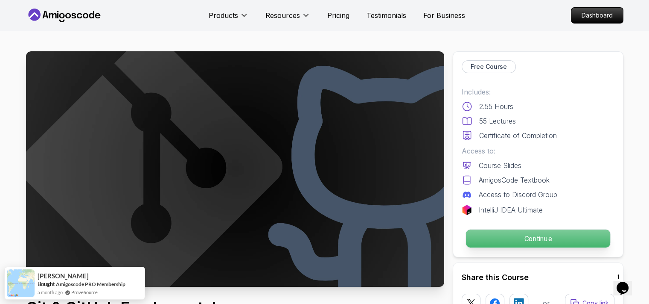
click at [546, 242] on p "Continue" at bounding box center [538, 238] width 144 height 18
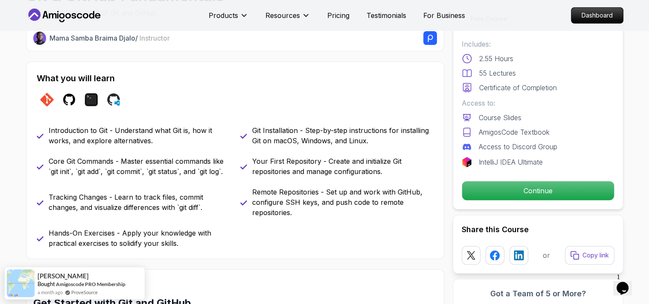
scroll to position [622, 0]
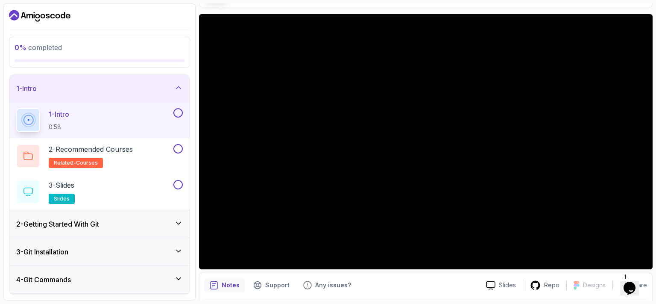
scroll to position [58, 0]
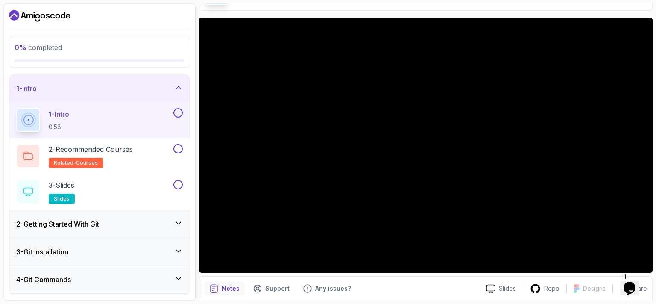
click at [109, 219] on div "2 - Getting Started With Git" at bounding box center [99, 224] width 167 height 10
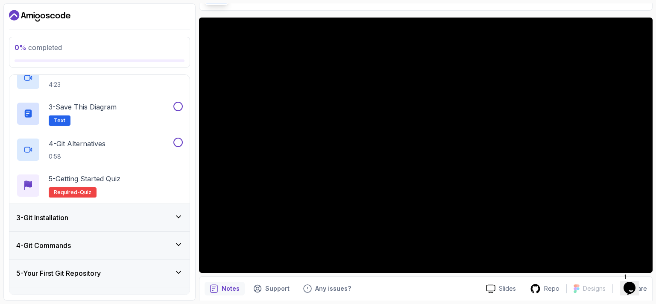
click at [109, 218] on div "3 - Git Installation" at bounding box center [99, 217] width 167 height 10
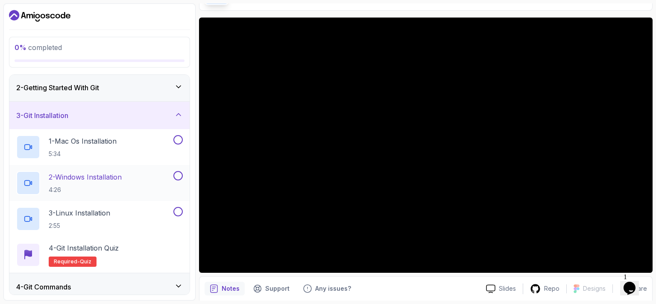
scroll to position [172, 0]
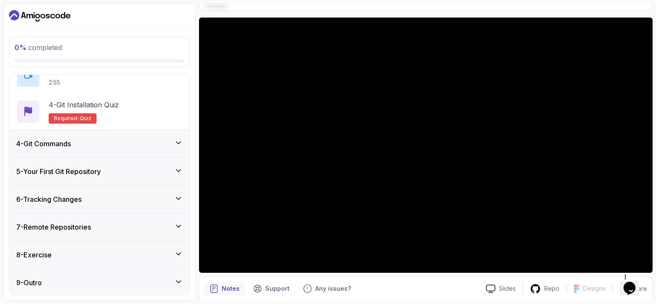
click at [127, 147] on div "4 - Git Commands" at bounding box center [99, 143] width 167 height 10
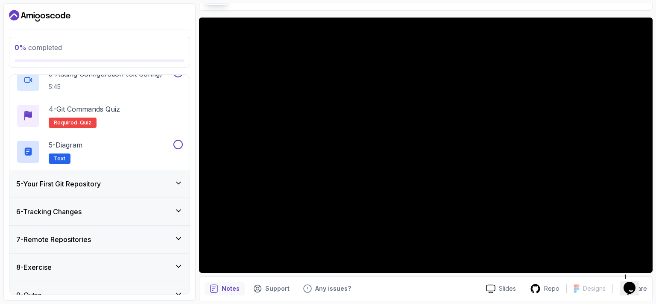
scroll to position [197, 0]
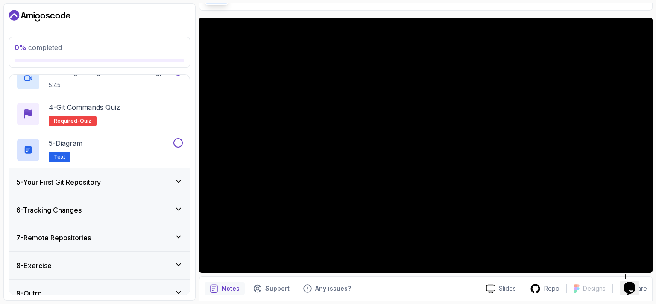
click at [137, 179] on div "5 - Your First Git Repository" at bounding box center [99, 182] width 167 height 10
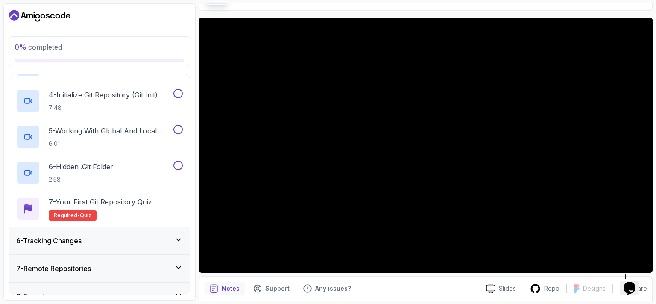
scroll to position [279, 0]
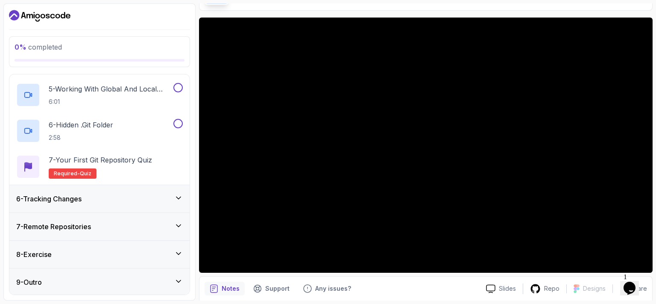
click at [141, 196] on div "6 - Tracking Changes" at bounding box center [99, 198] width 167 height 10
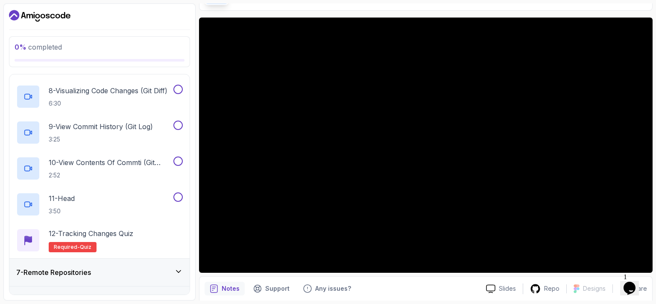
scroll to position [459, 0]
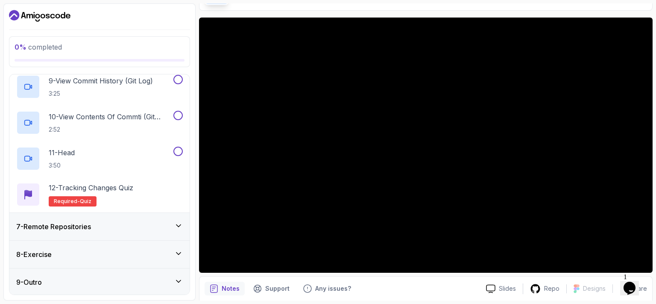
click at [140, 221] on div "7 - Remote Repositories" at bounding box center [99, 226] width 167 height 10
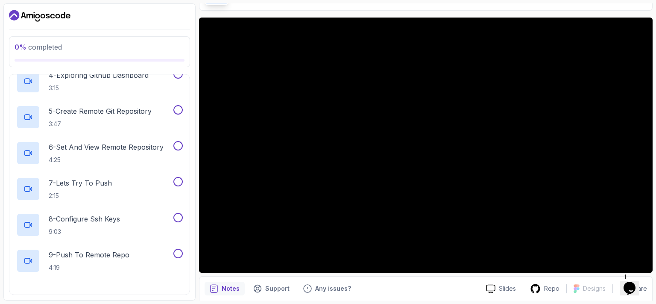
scroll to position [387, 0]
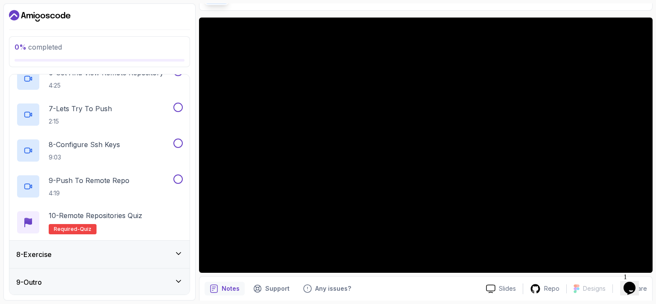
click at [149, 255] on div "8 - Exercise" at bounding box center [99, 254] width 167 height 10
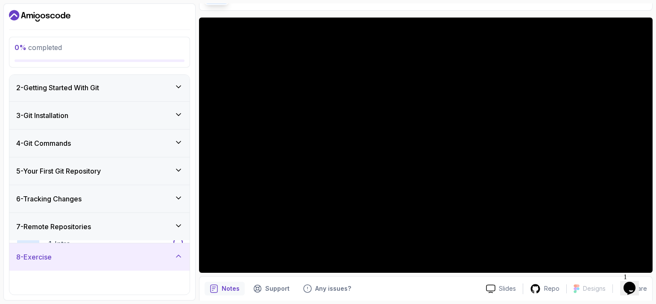
scroll to position [136, 0]
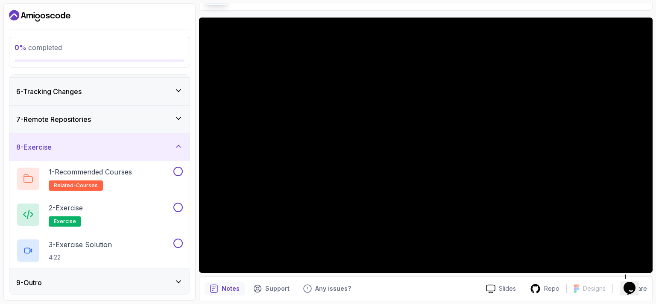
click at [108, 136] on div "8 - Exercise" at bounding box center [99, 146] width 180 height 27
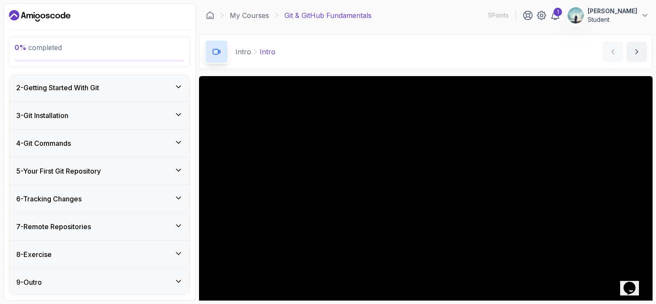
scroll to position [0, 0]
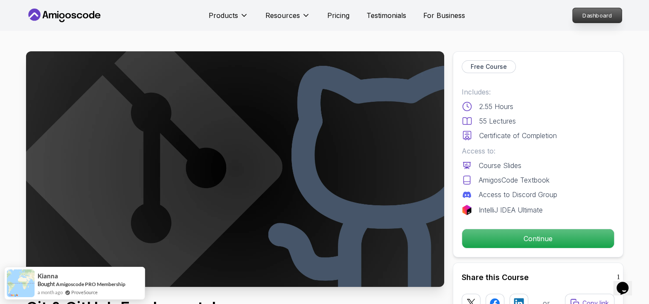
click at [585, 20] on p "Dashboard" at bounding box center [597, 15] width 49 height 15
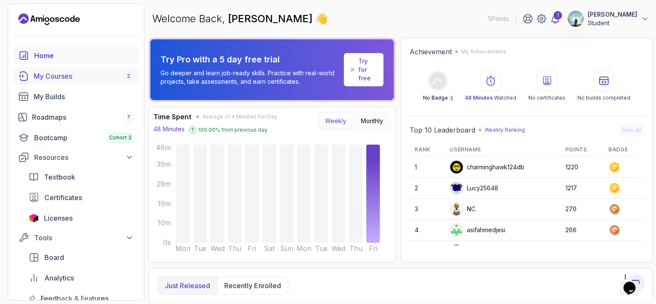
click at [60, 75] on div "My Courses 2" at bounding box center [84, 76] width 100 height 10
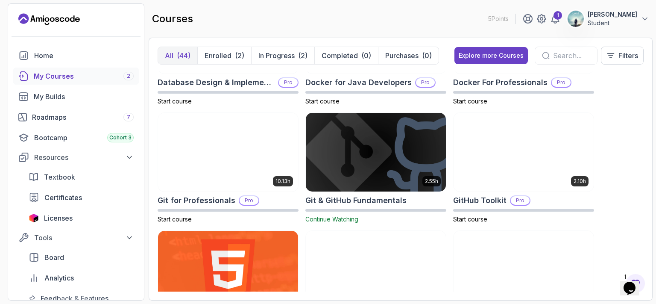
scroll to position [304, 0]
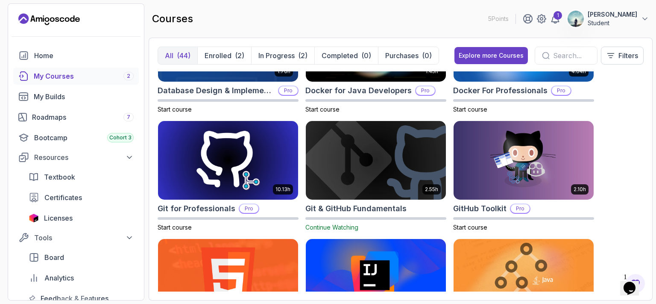
click at [403, 142] on img at bounding box center [376, 160] width 140 height 79
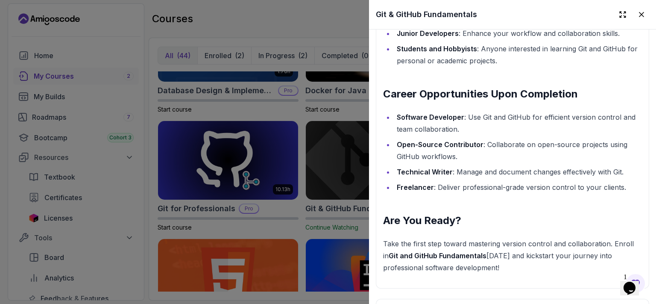
scroll to position [1065, 0]
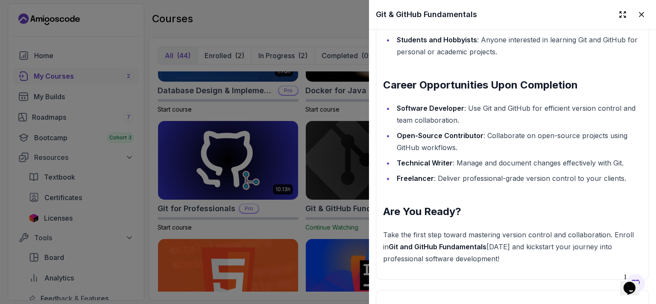
click at [265, 117] on div at bounding box center [328, 152] width 656 height 304
